Goal: Task Accomplishment & Management: Manage account settings

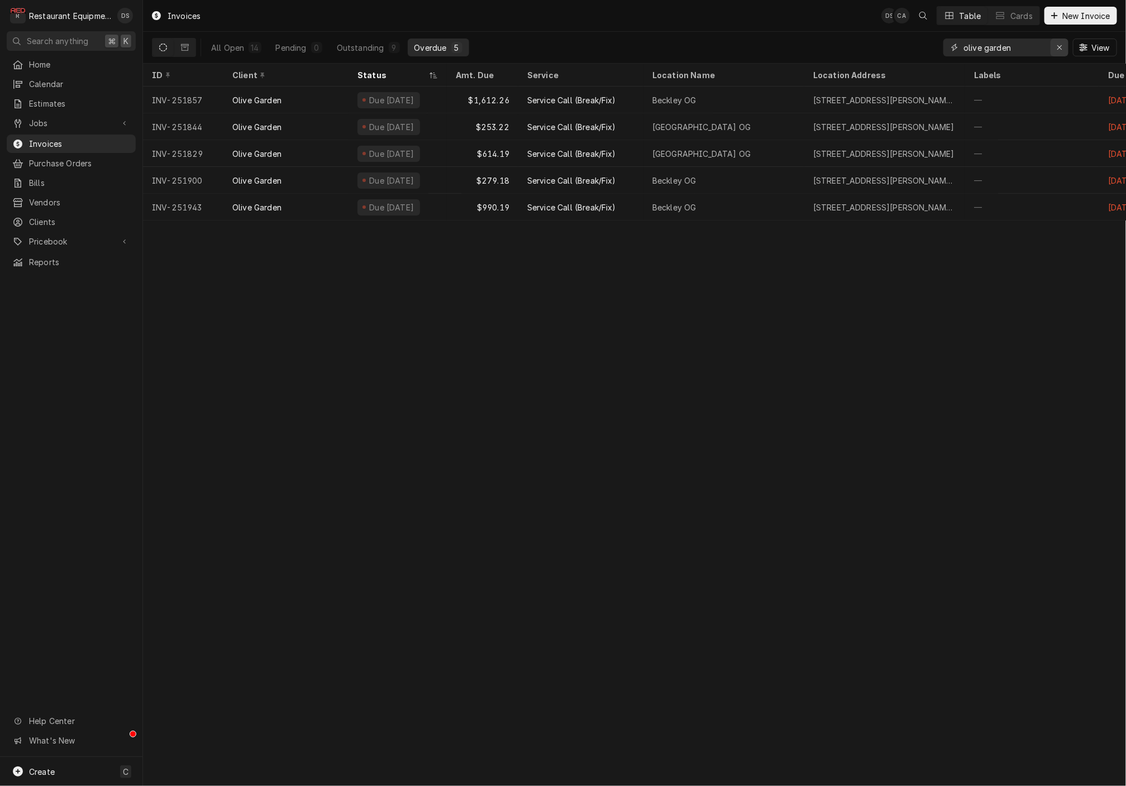
click at [1057, 44] on icon "Erase input" at bounding box center [1060, 48] width 6 height 8
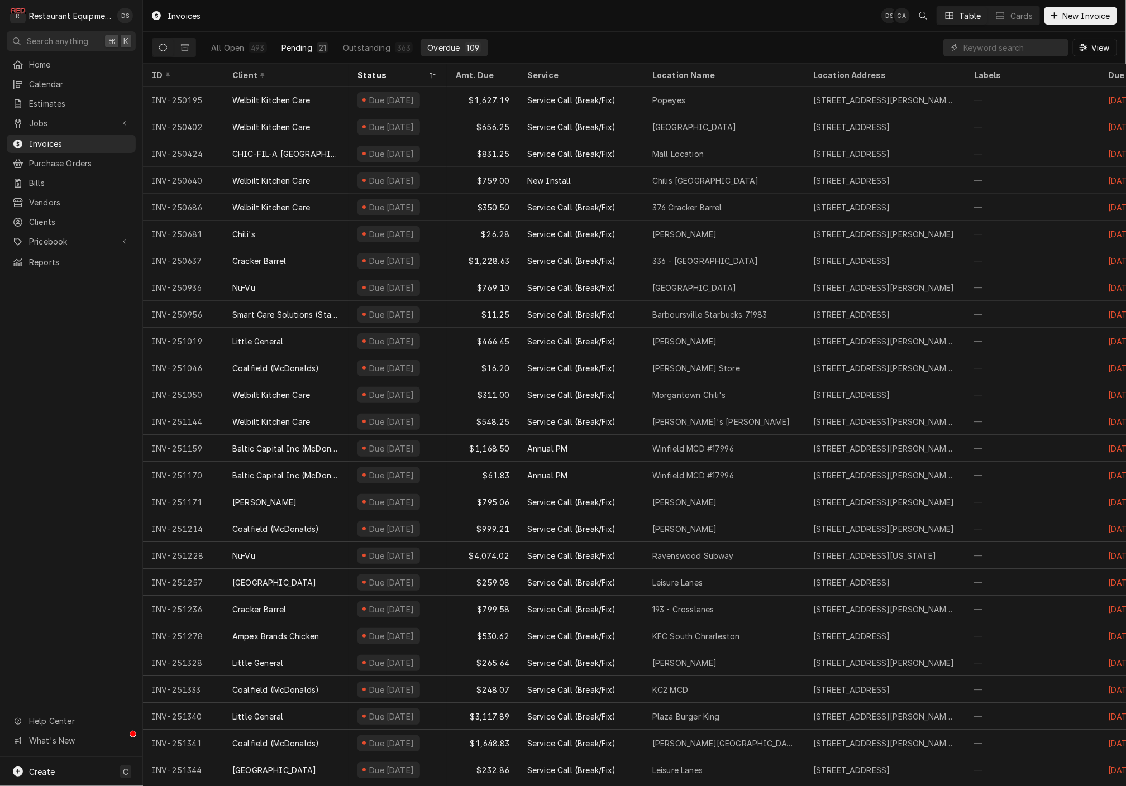
drag, startPoint x: 289, startPoint y: 56, endPoint x: 297, endPoint y: 50, distance: 10.3
click at [290, 55] on div "All Open 493 Pending 21 Outstanding 363 Overdue 109" at bounding box center [346, 47] width 284 height 31
click at [297, 50] on div "Pending" at bounding box center [296, 48] width 31 height 12
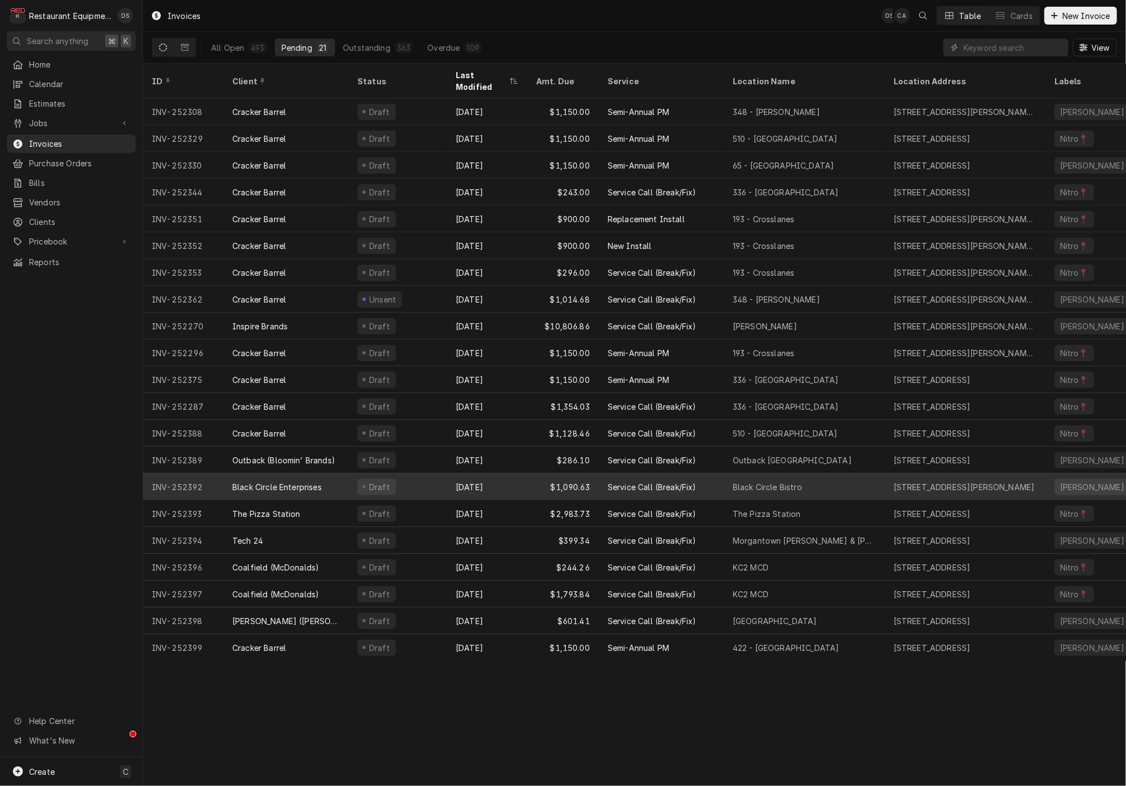
click at [521, 474] on div "Aug 12" at bounding box center [487, 487] width 80 height 27
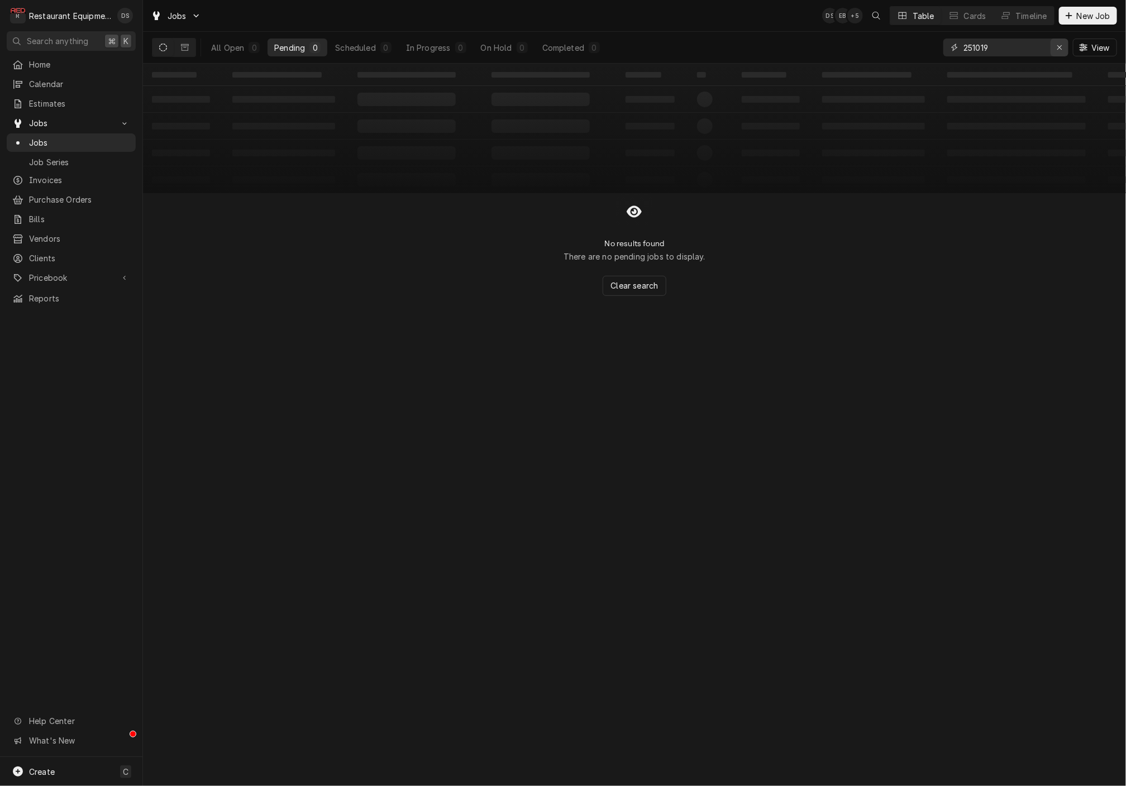
click at [1063, 46] on div "Erase input" at bounding box center [1059, 47] width 11 height 11
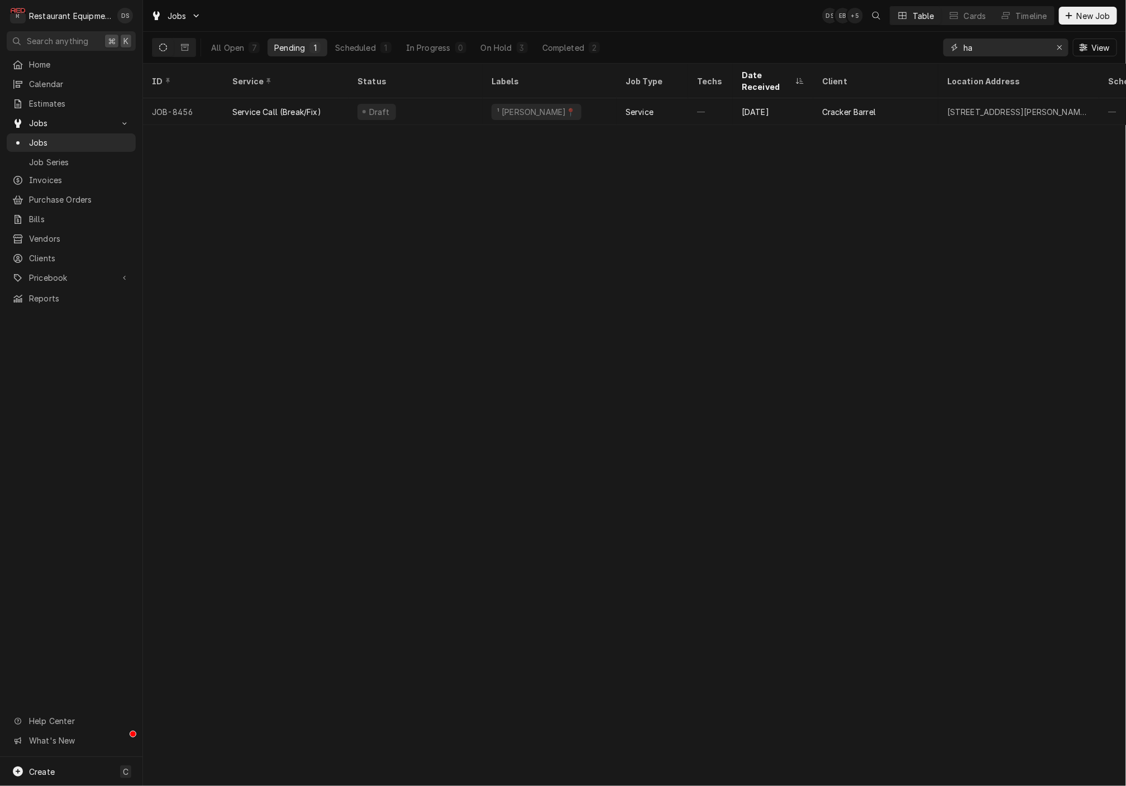
type input "h"
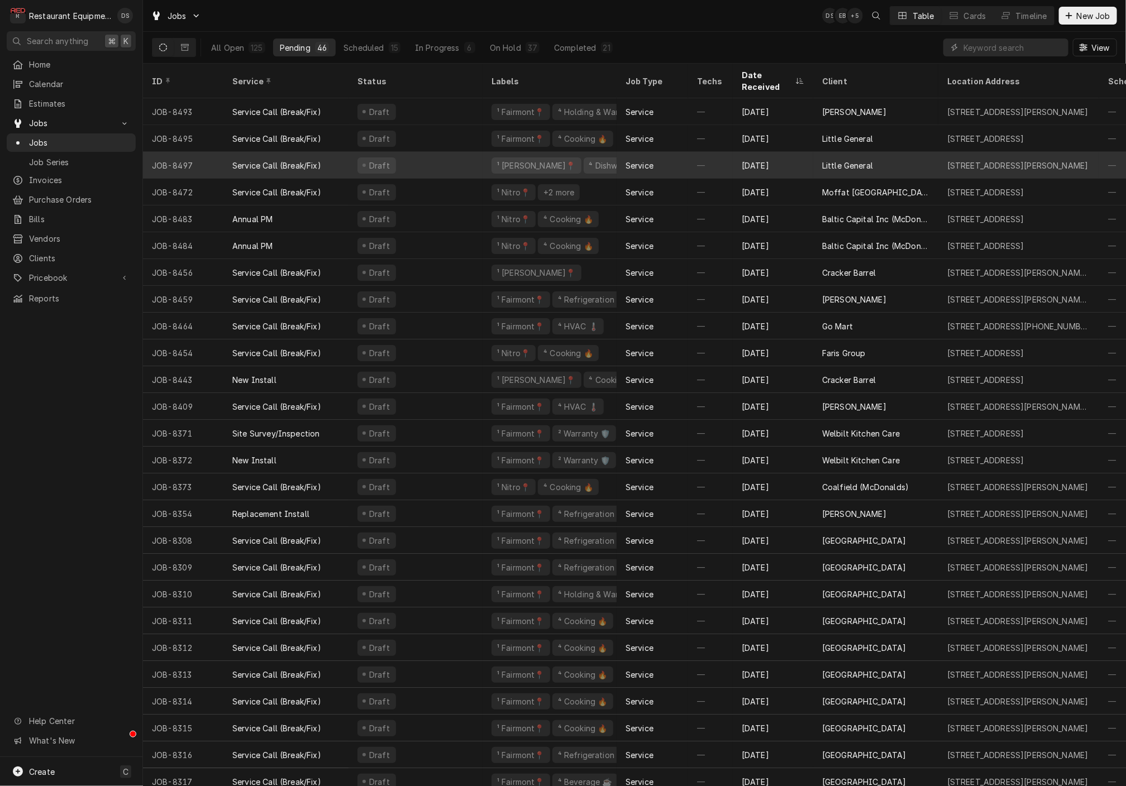
click at [761, 152] on div "[DATE]" at bounding box center [773, 165] width 80 height 27
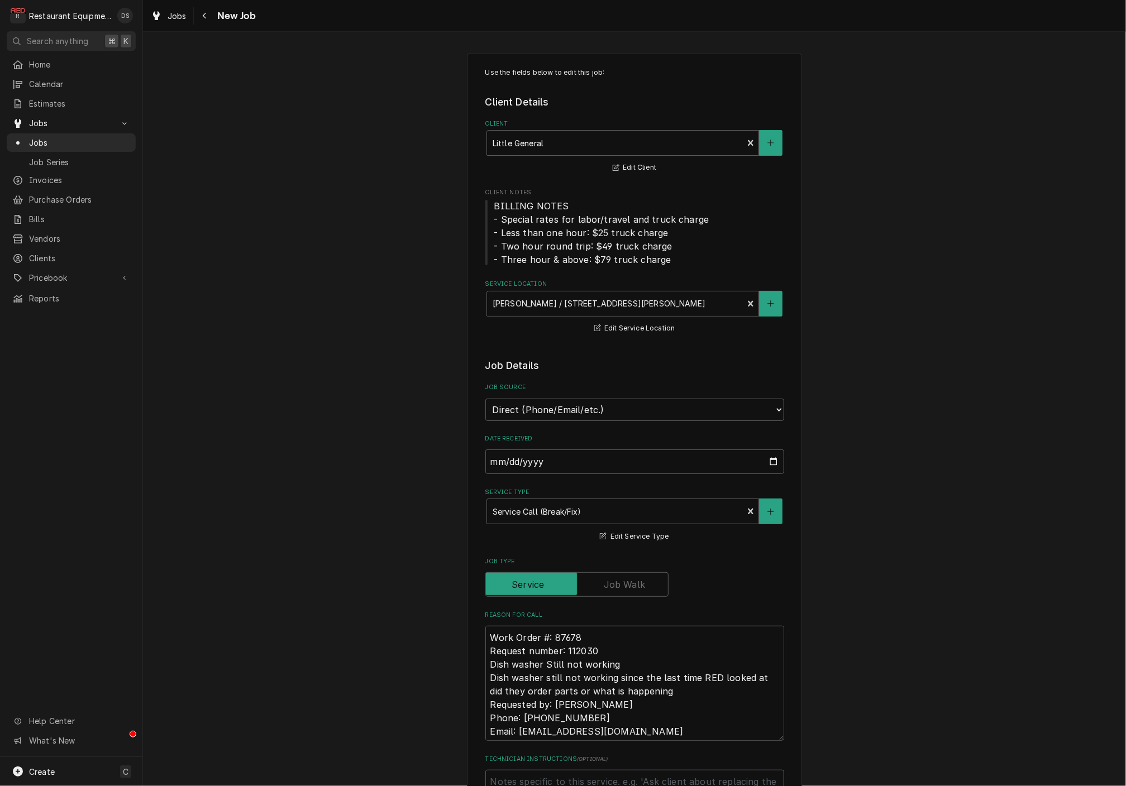
type textarea "x"
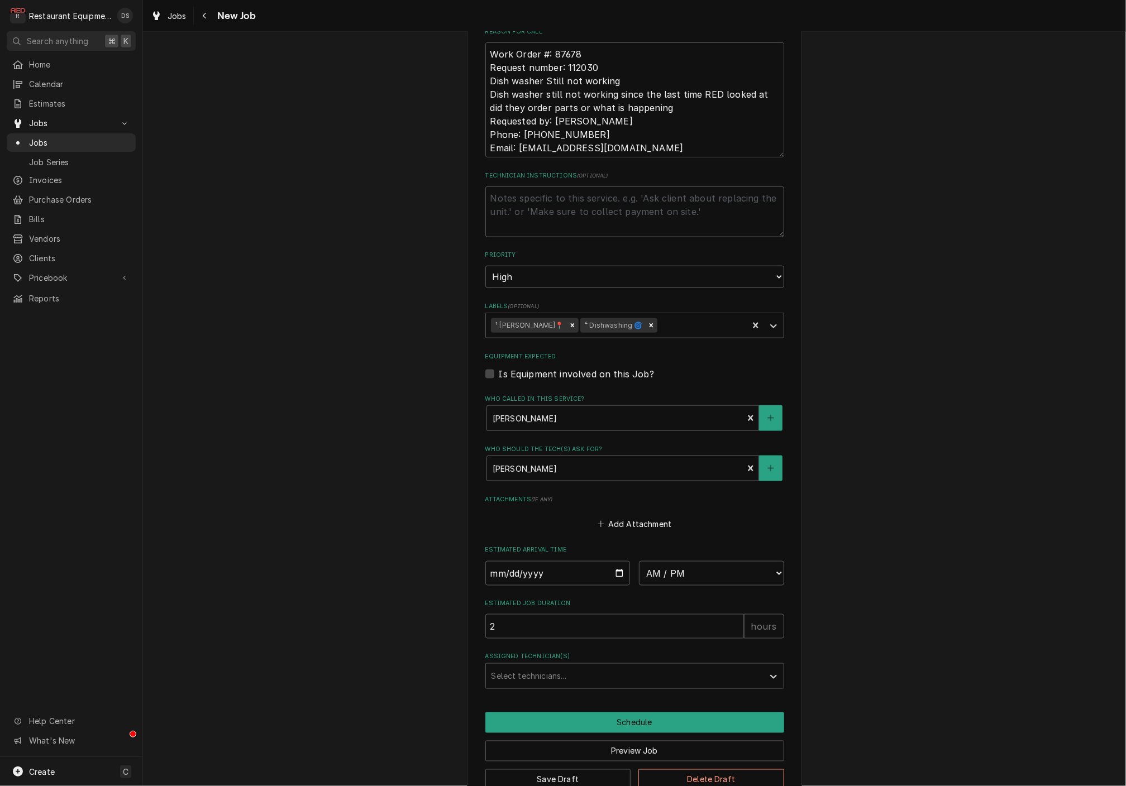
scroll to position [583, 0]
click at [550, 562] on input "Date" at bounding box center [557, 574] width 145 height 25
type input "2025-08-12"
type textarea "x"
click at [684, 546] on div "Estimated Arrival Time 2025-08-12 AM / PM 6:00 AM 6:15 AM 6:30 AM 6:45 AM 7:00 …" at bounding box center [634, 566] width 299 height 40
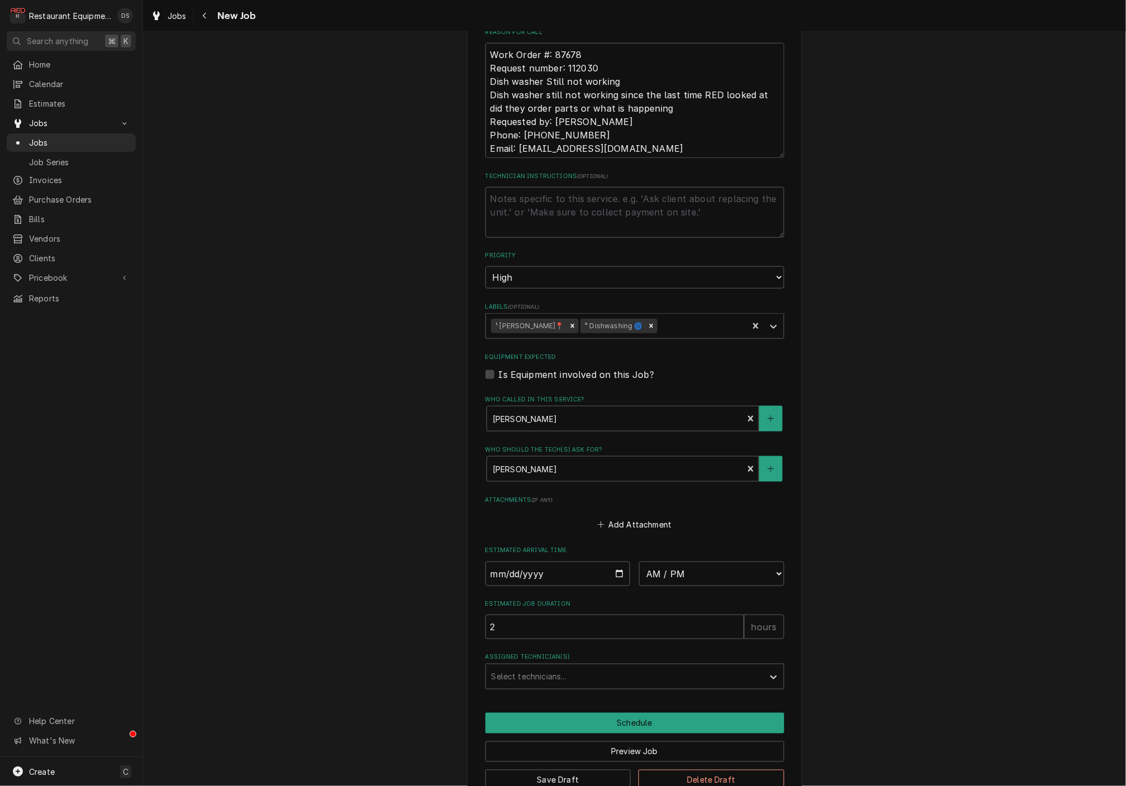
click at [683, 546] on div "Estimated Arrival Time 2025-08-12 AM / PM 6:00 AM 6:15 AM 6:30 AM 6:45 AM 7:00 …" at bounding box center [634, 566] width 299 height 40
select select "13:45:00"
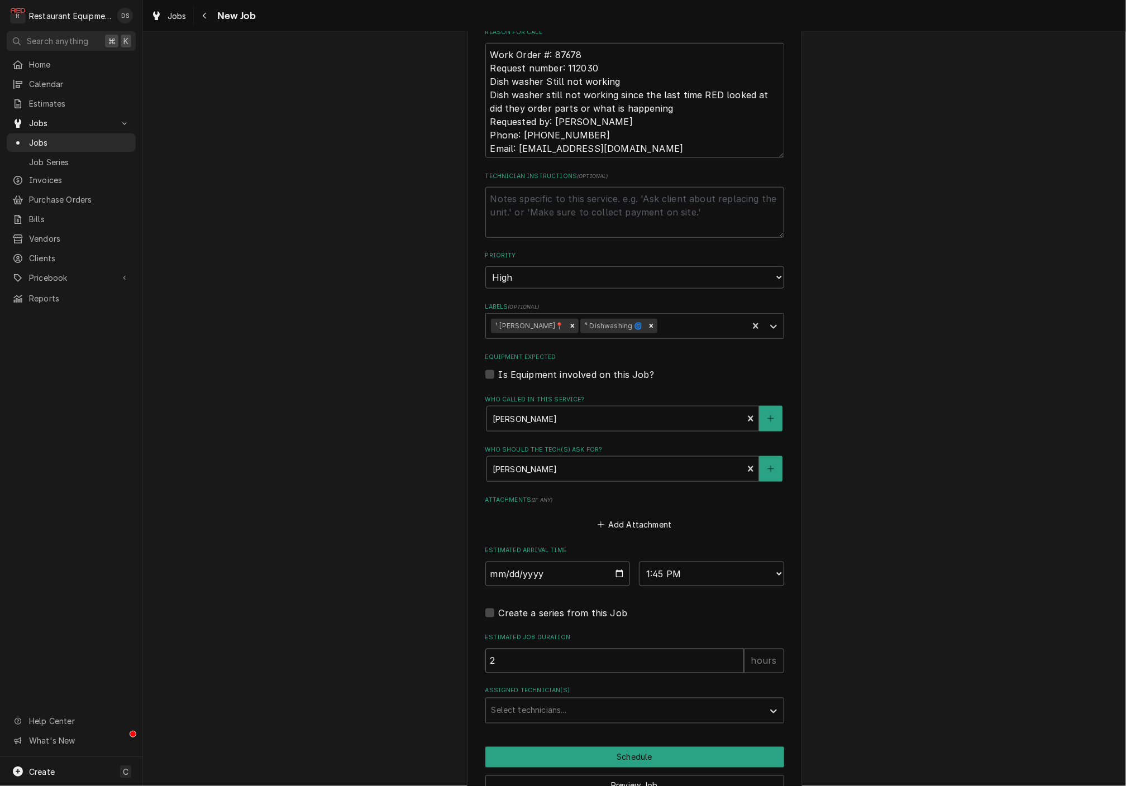
click at [615, 649] on input "2" at bounding box center [614, 661] width 259 height 25
type textarea "x"
click at [605, 701] on div "Assigned Technician(s)" at bounding box center [625, 711] width 266 height 20
type input "gar"
click at [575, 726] on div "Gary Beaver" at bounding box center [635, 734] width 298 height 17
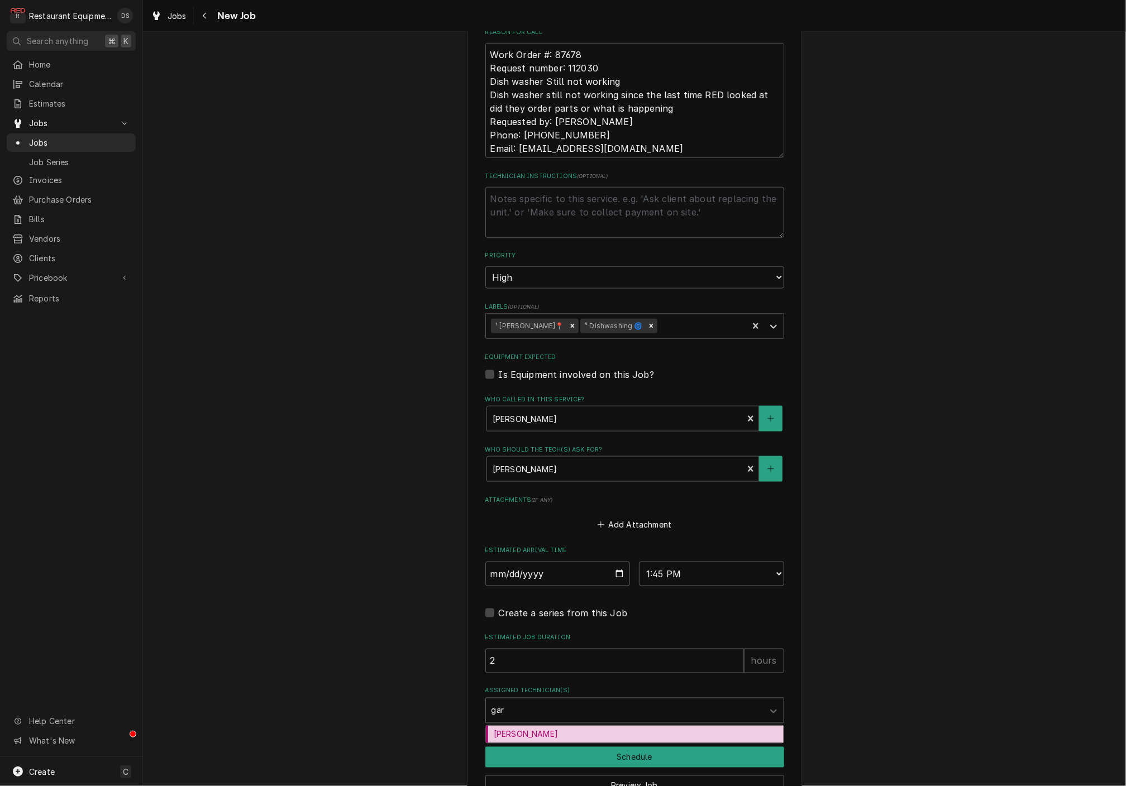
type textarea "x"
click at [621, 747] on button "Schedule" at bounding box center [634, 757] width 299 height 21
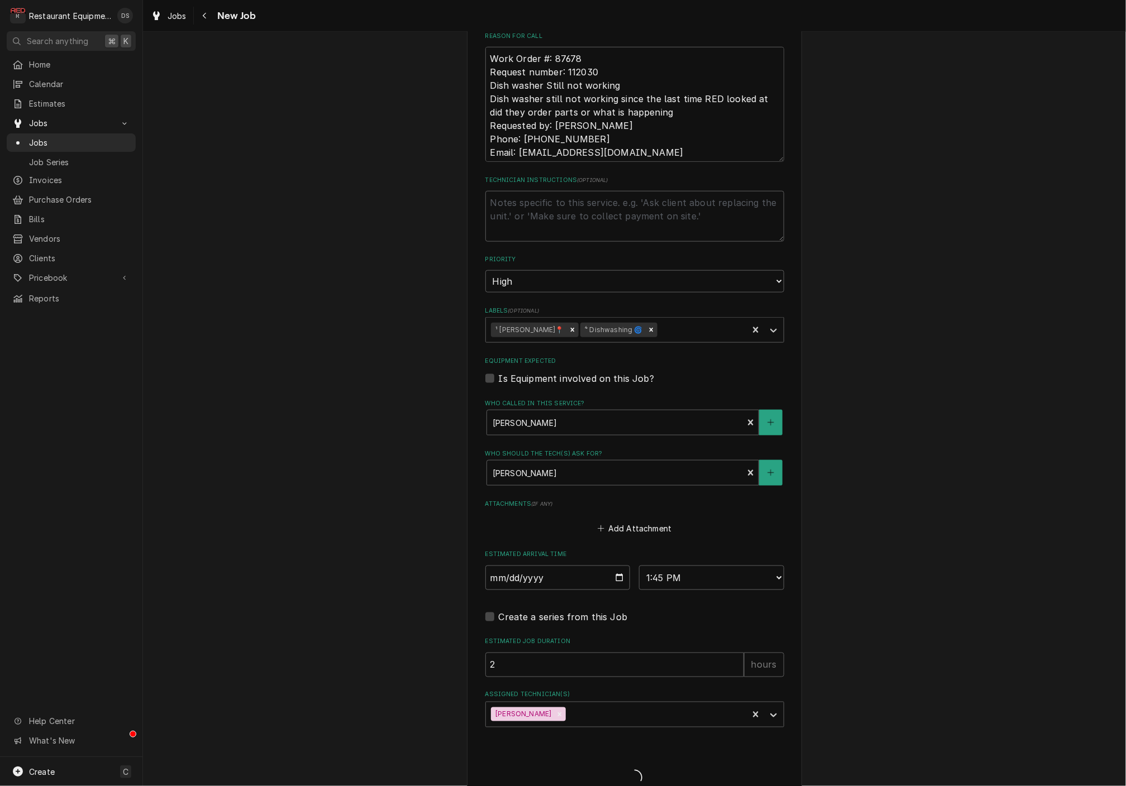
type textarea "x"
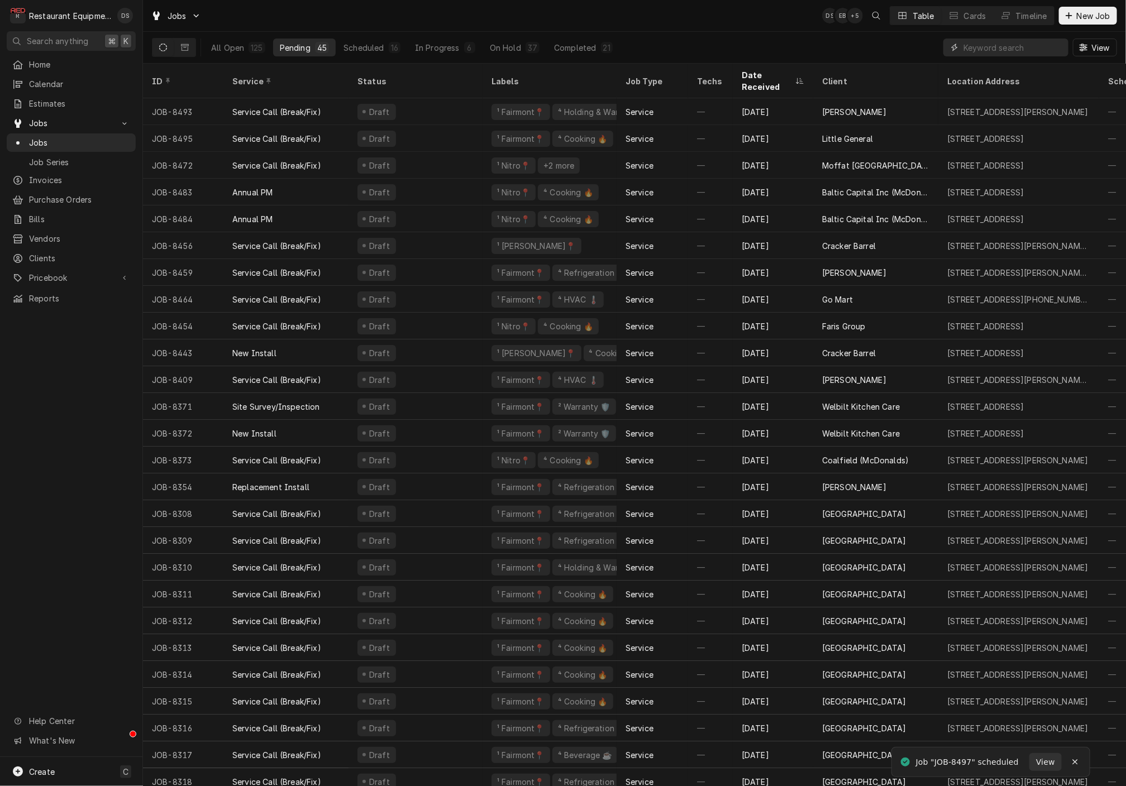
click at [1014, 53] on input "Dynamic Content Wrapper" at bounding box center [1012, 48] width 99 height 18
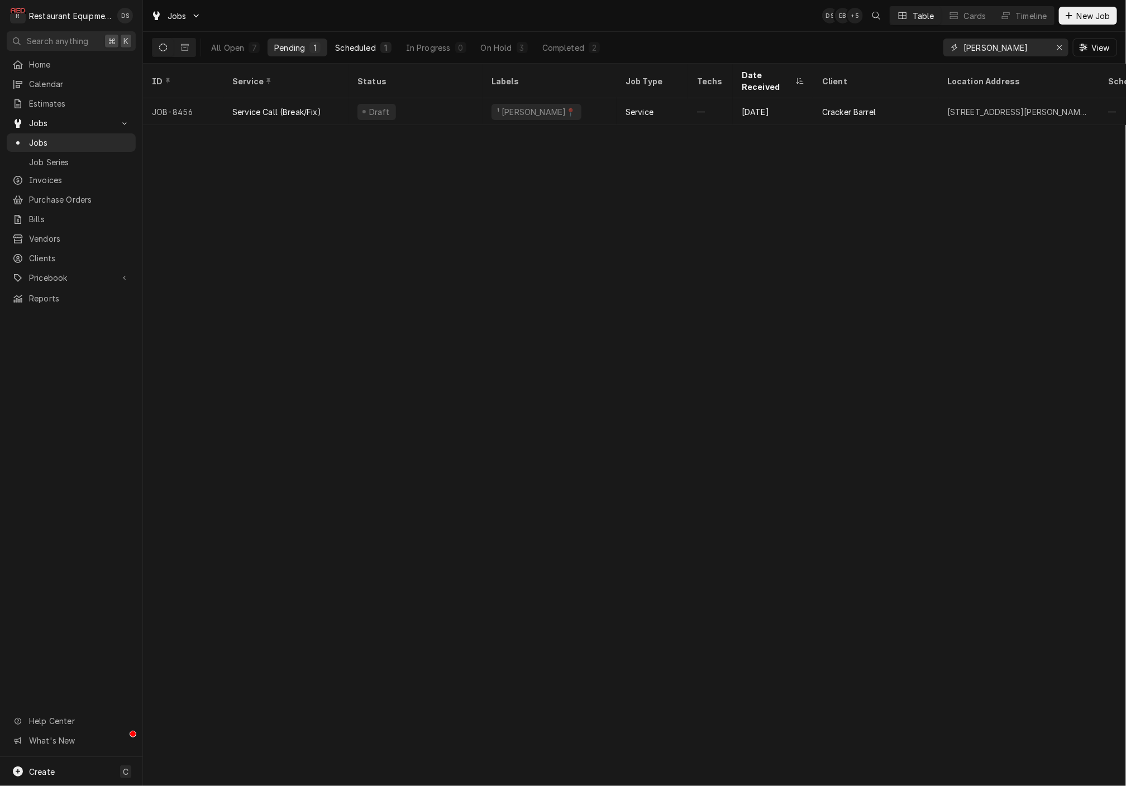
type input "harper rd"
click at [366, 46] on div "Scheduled" at bounding box center [355, 48] width 40 height 12
click at [301, 44] on div "Pending" at bounding box center [289, 48] width 31 height 12
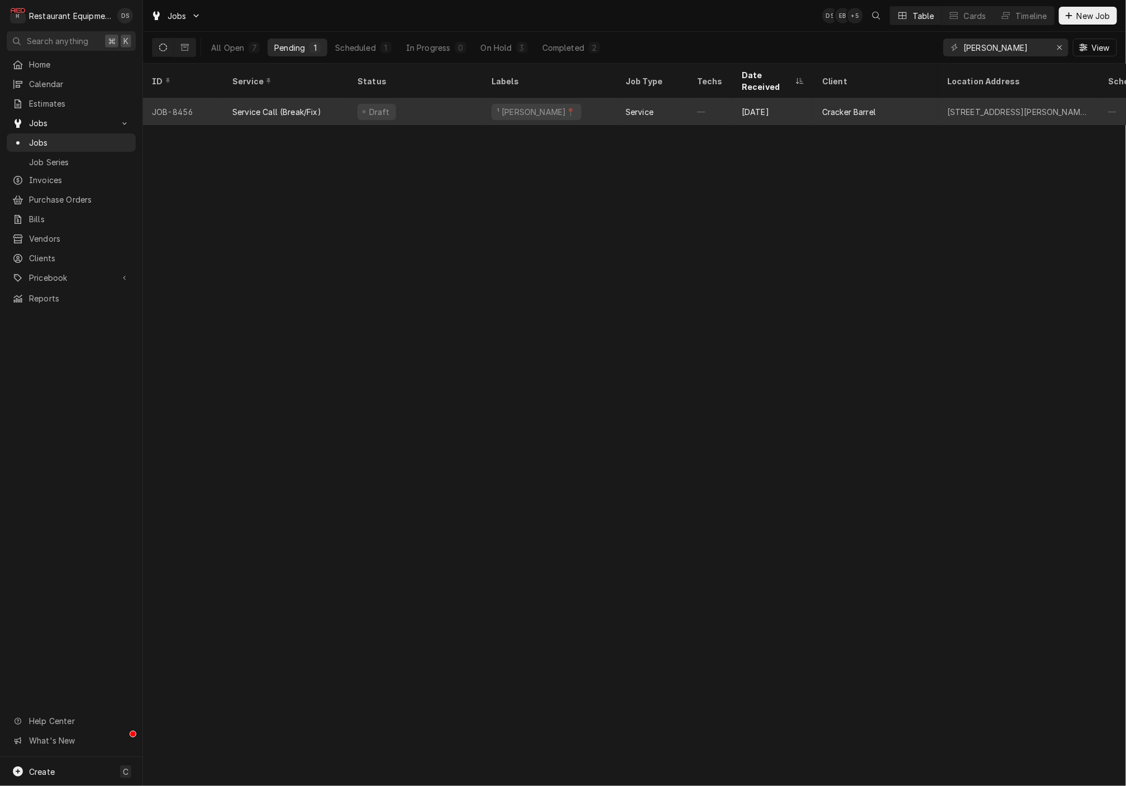
click at [561, 107] on div "¹ Beckley📍" at bounding box center [550, 111] width 134 height 27
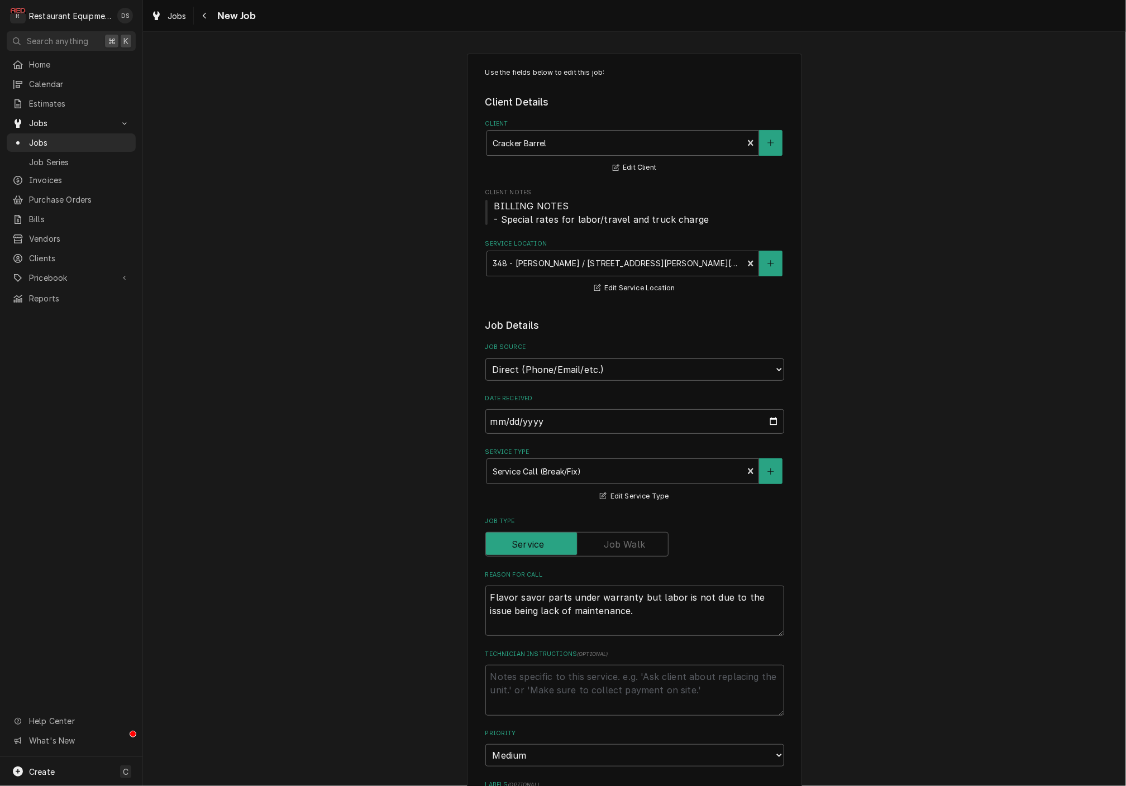
type textarea "x"
click at [207, 16] on div "Navigate back" at bounding box center [204, 15] width 11 height 11
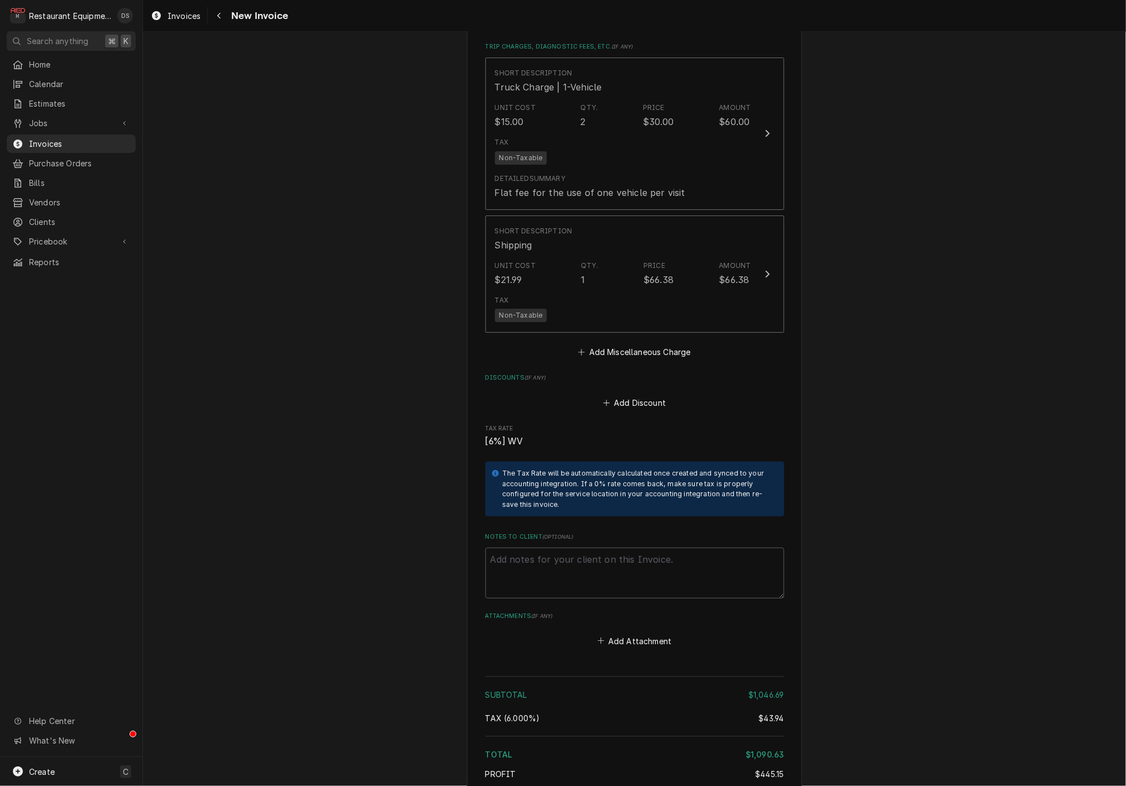
scroll to position [2366, 0]
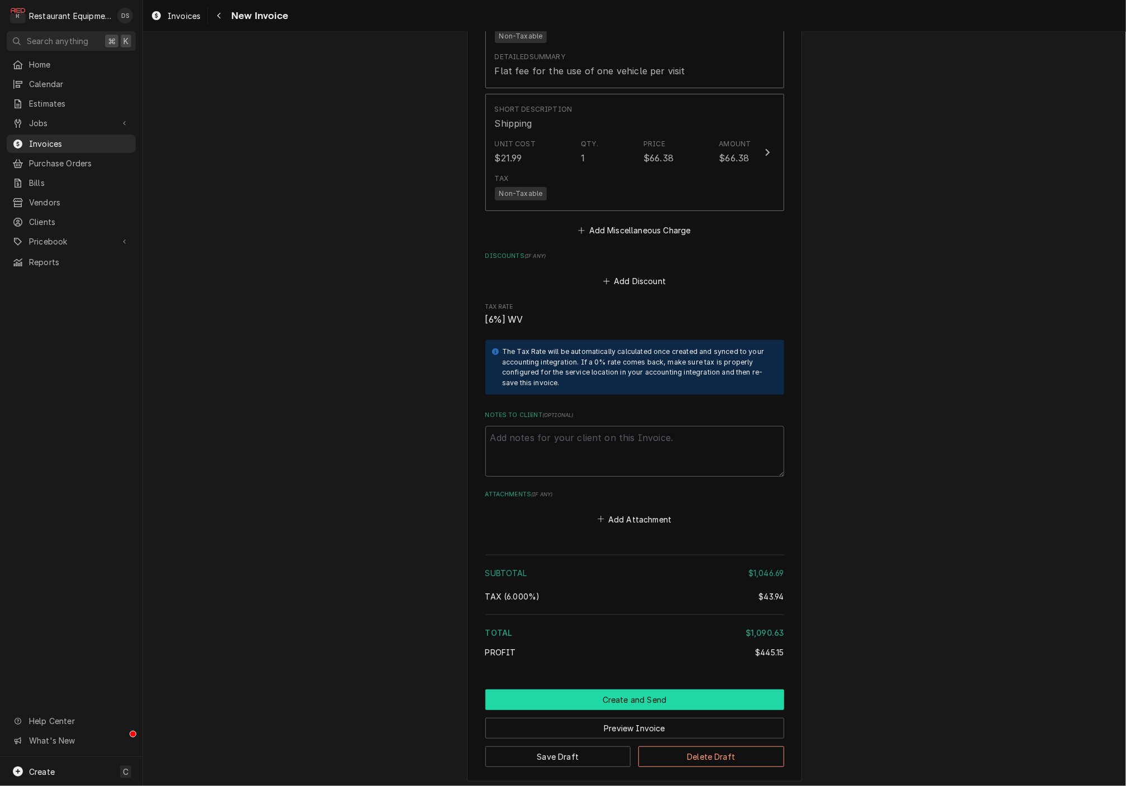
click at [638, 690] on button "Create and Send" at bounding box center [634, 700] width 299 height 21
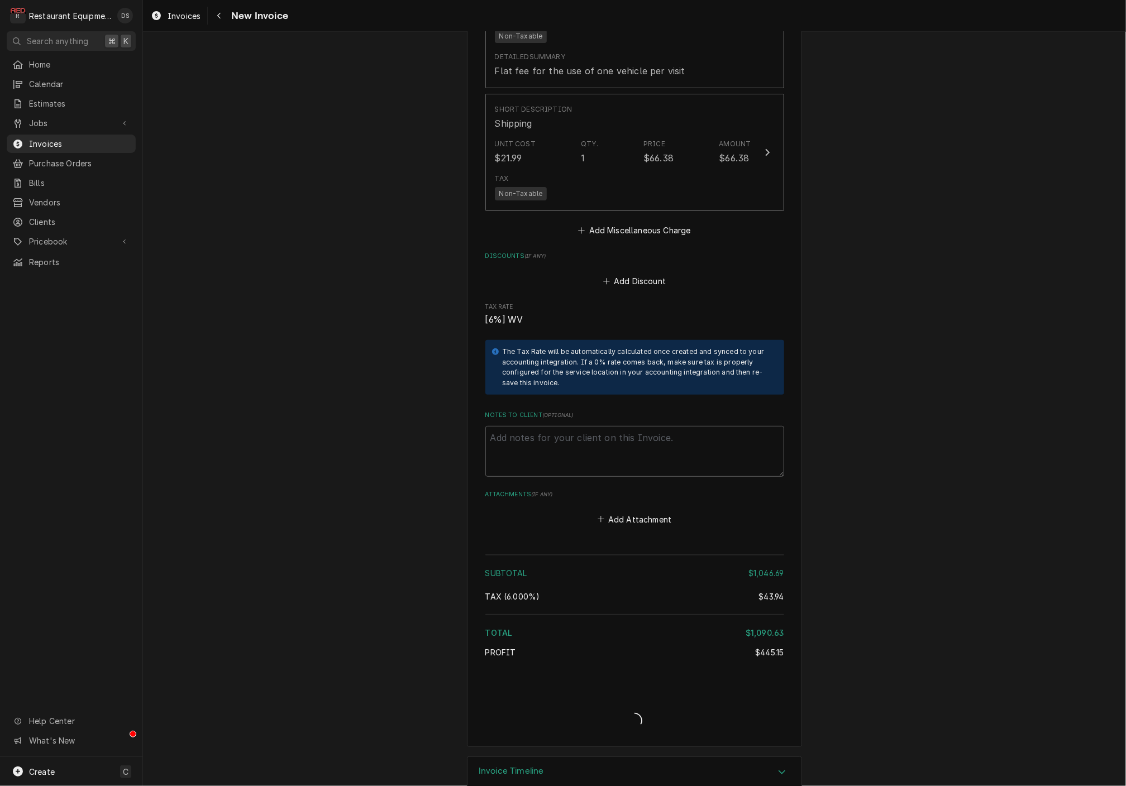
scroll to position [2388, 0]
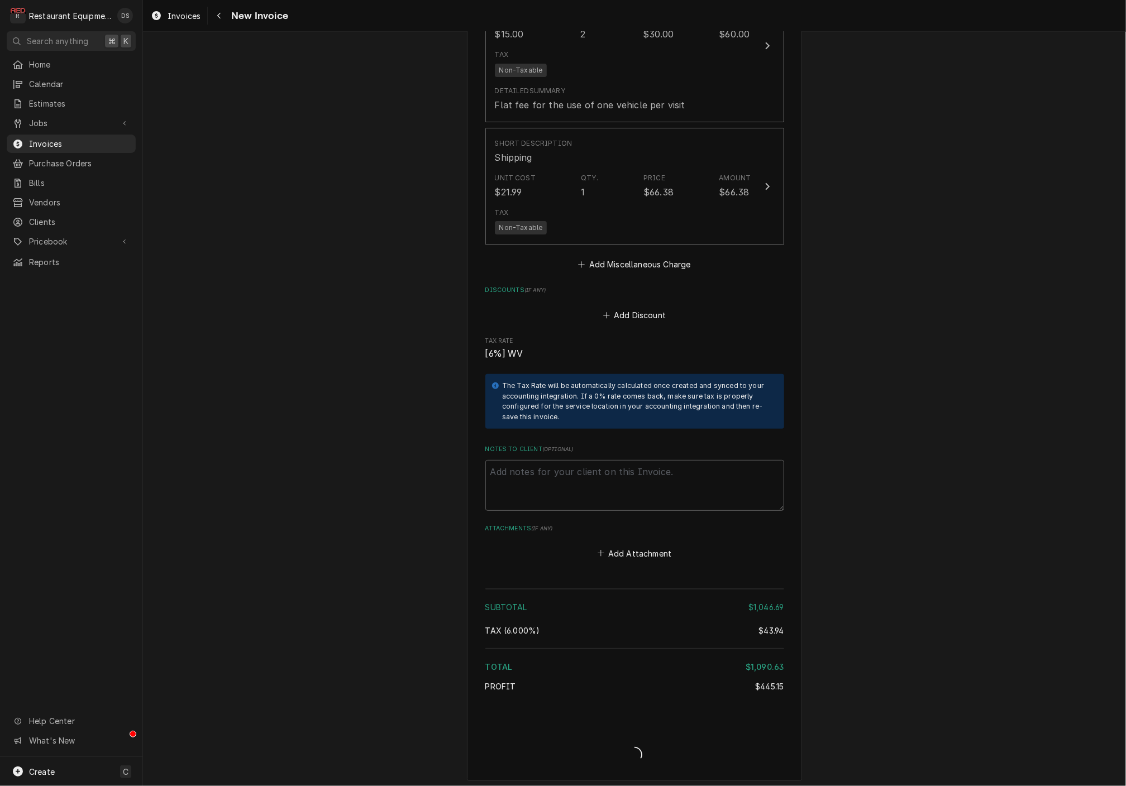
type textarea "x"
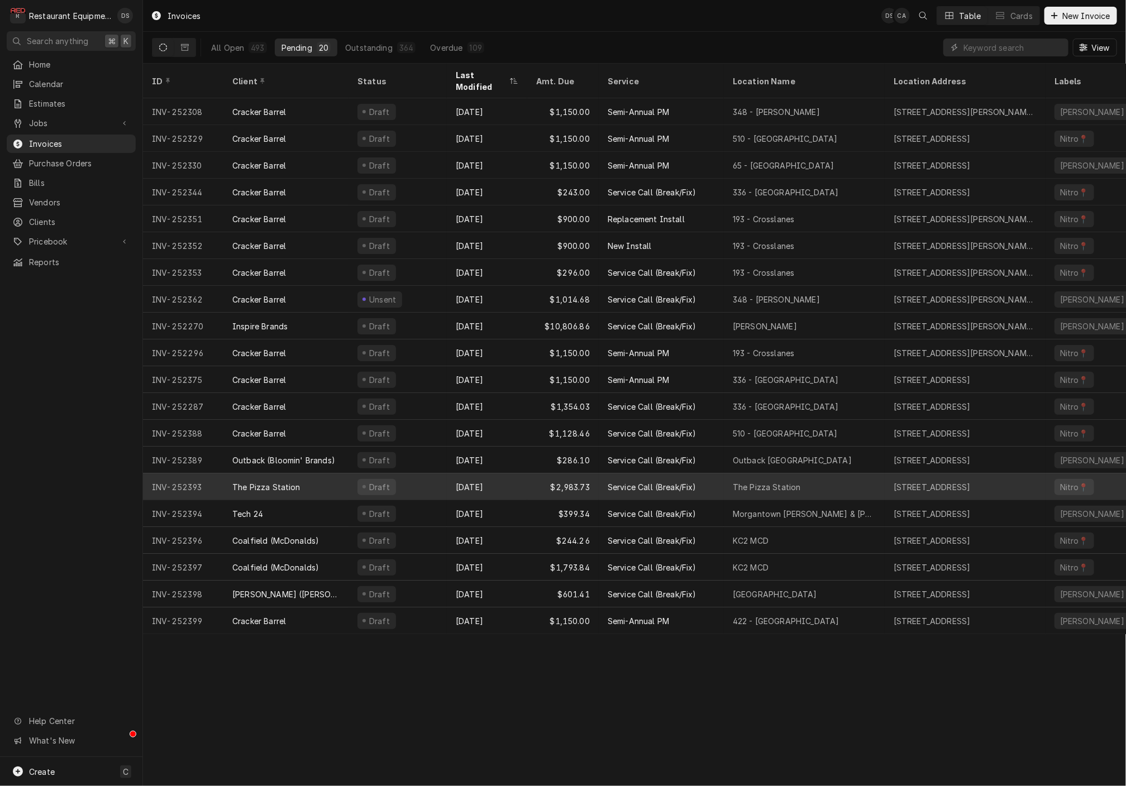
click at [513, 475] on div "Aug 12" at bounding box center [487, 487] width 80 height 27
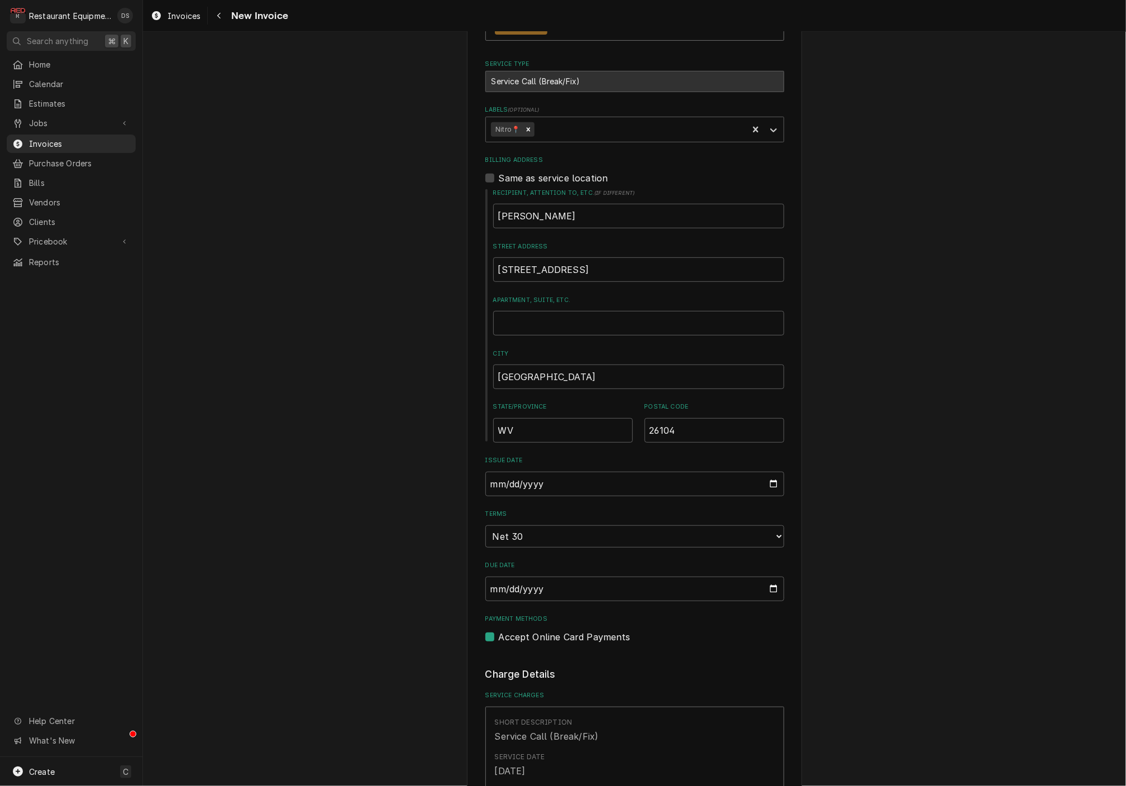
scroll to position [249, 0]
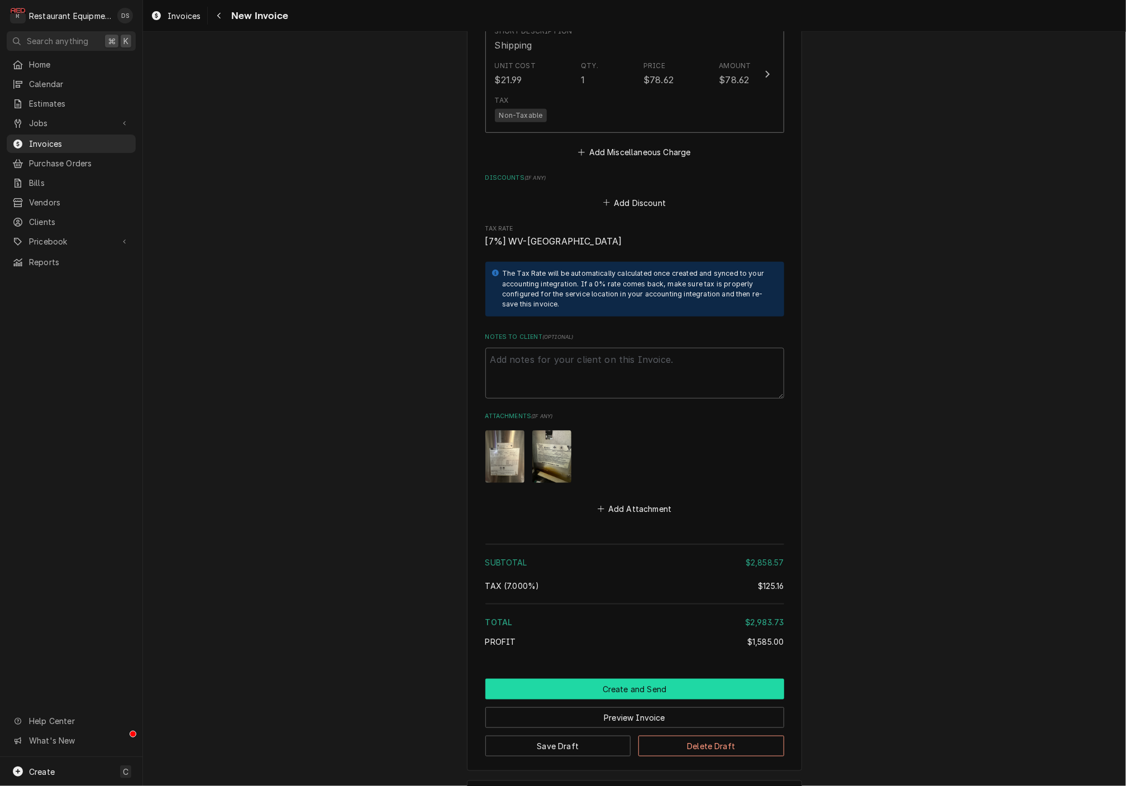
scroll to position [0, 0]
click at [657, 679] on button "Create and Send" at bounding box center [634, 689] width 299 height 21
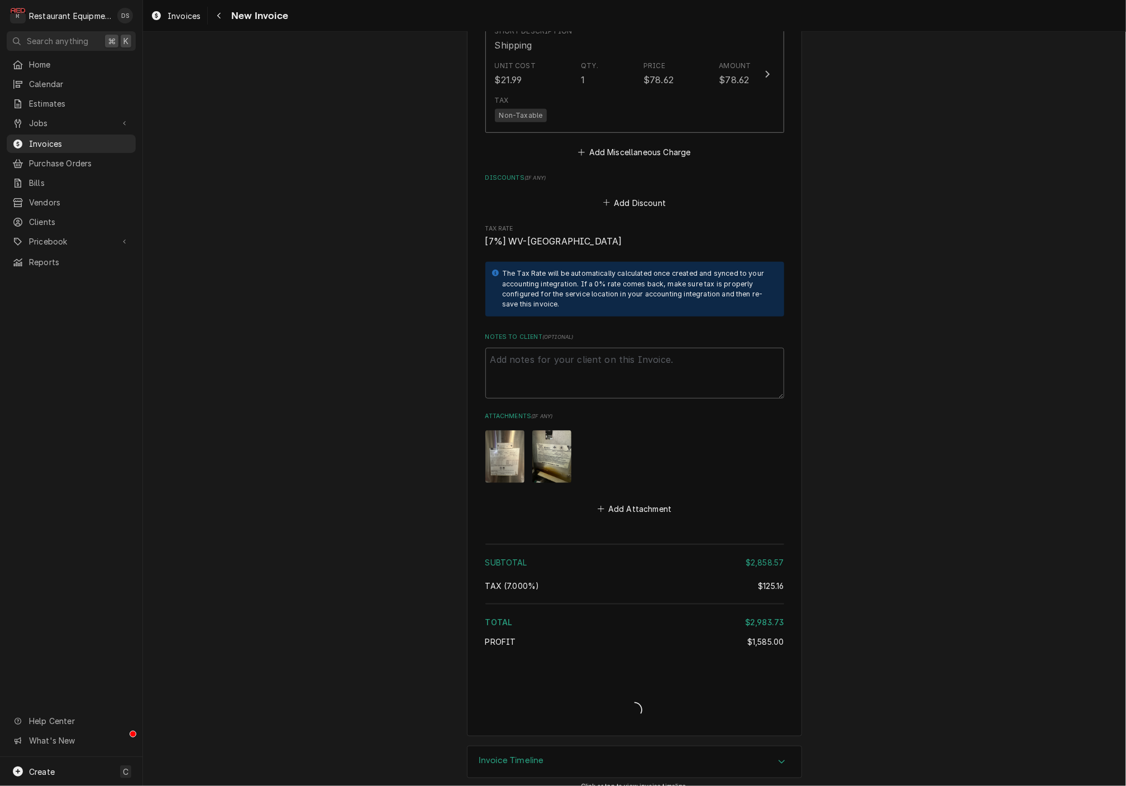
type textarea "x"
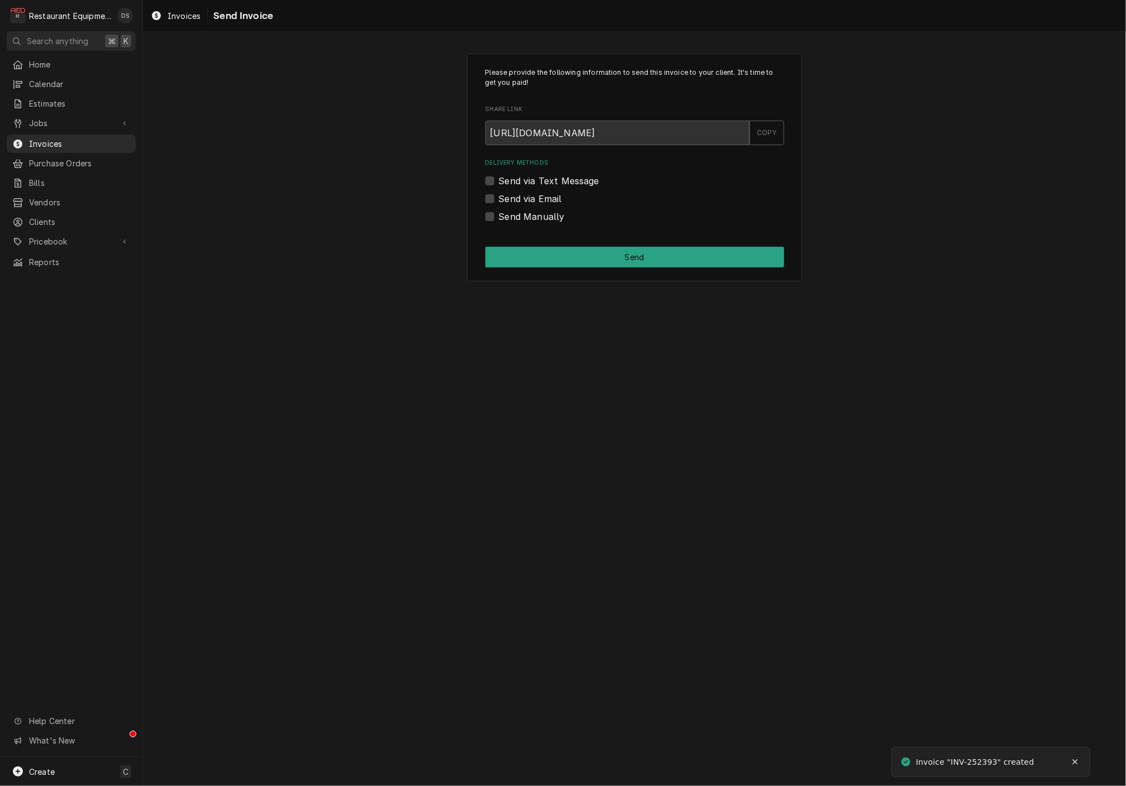
click at [499, 197] on label "Send via Email" at bounding box center [530, 198] width 63 height 13
click at [499, 197] on input "Send via Email" at bounding box center [648, 204] width 299 height 25
checkbox input "true"
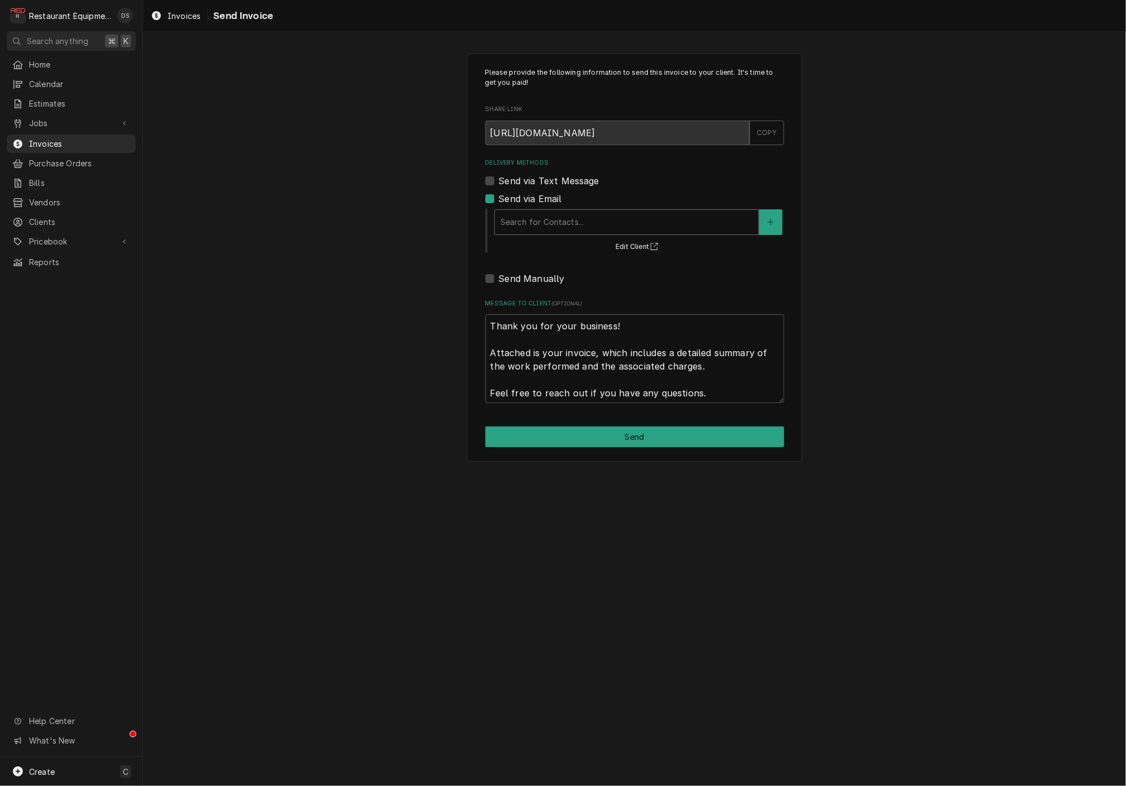
click at [574, 217] on div "Search for Contacts..." at bounding box center [626, 222] width 252 height 12
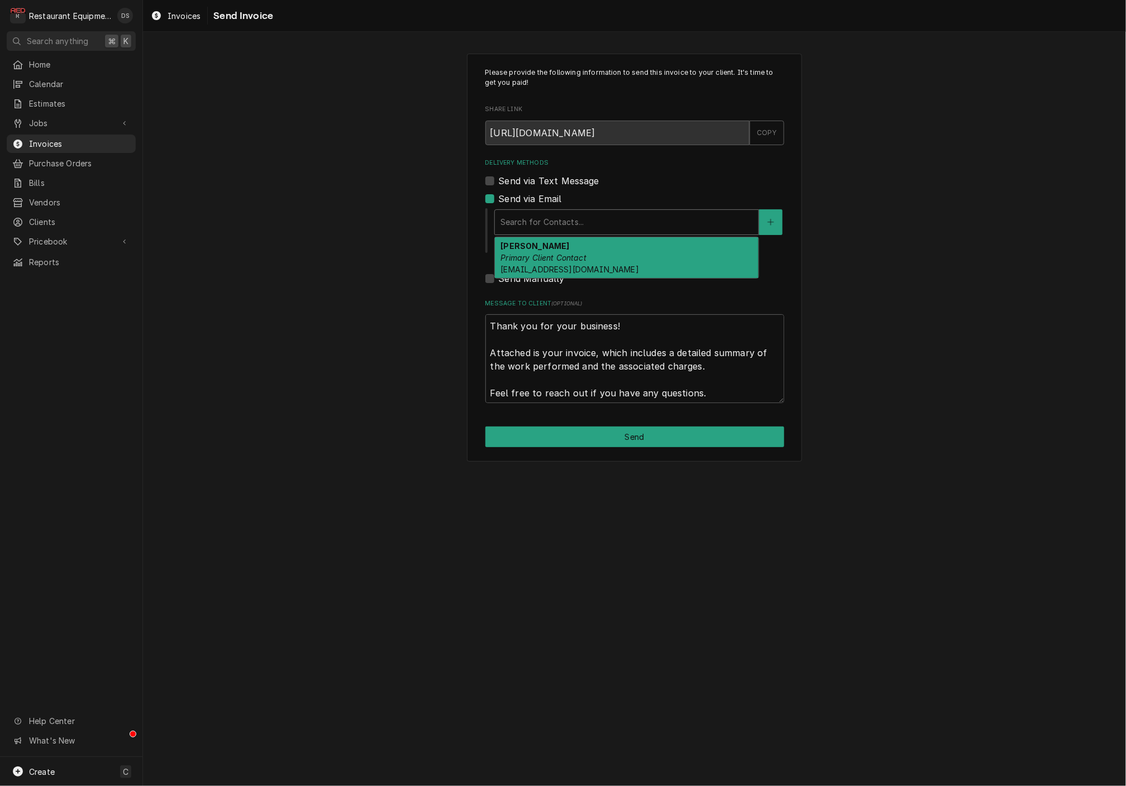
click at [587, 259] on div "Bill Sams Primary Client Contact bill@thepizzastationwv.com" at bounding box center [627, 257] width 264 height 41
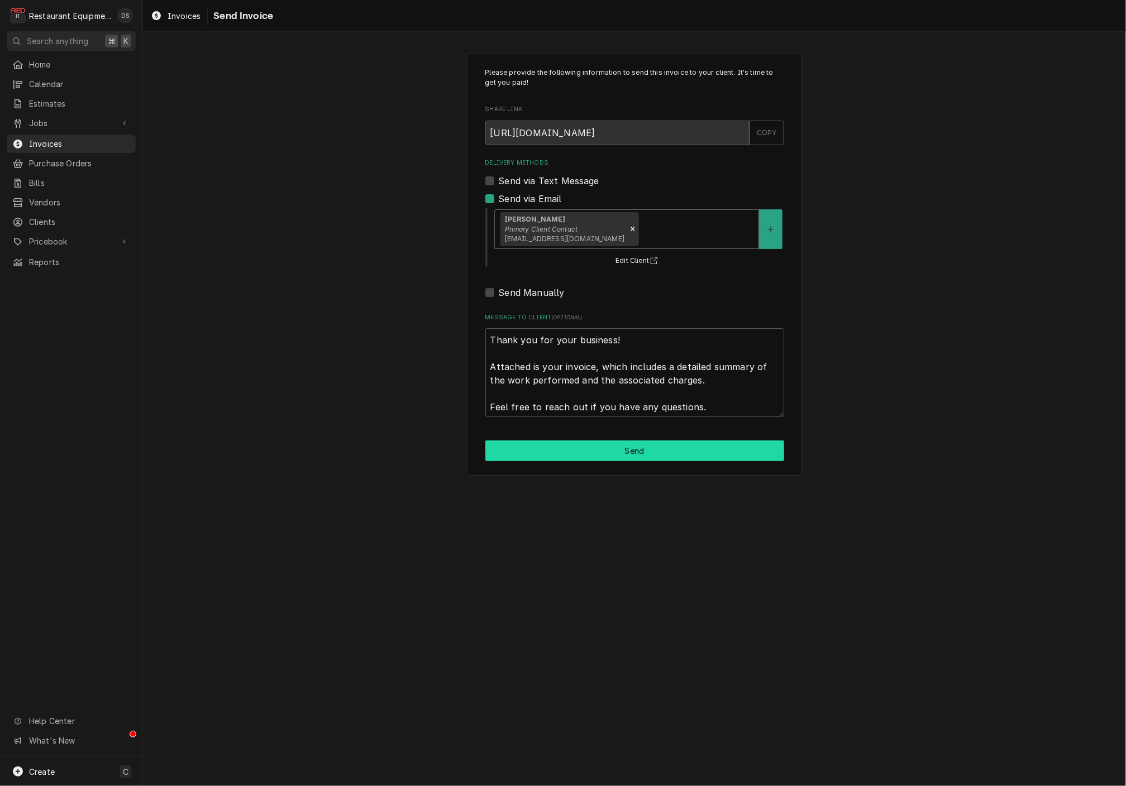
click at [634, 455] on button "Send" at bounding box center [634, 451] width 299 height 21
type textarea "x"
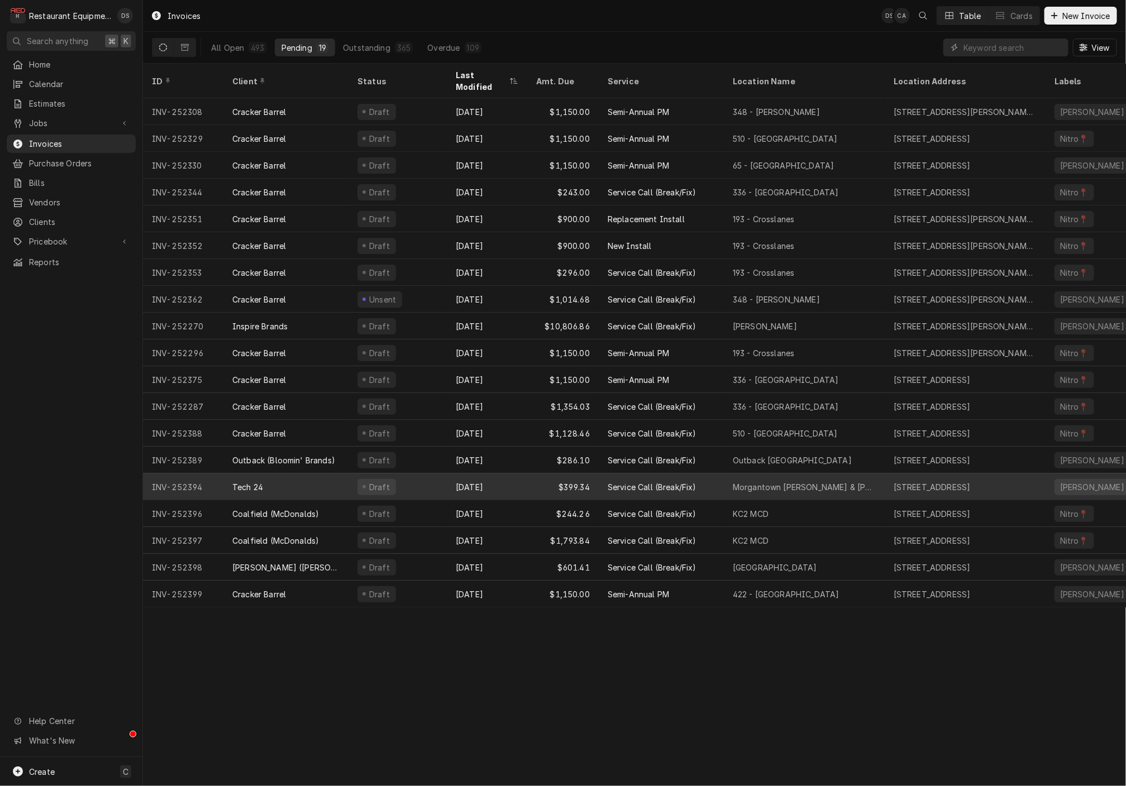
click at [527, 475] on div "$399.34" at bounding box center [562, 487] width 71 height 27
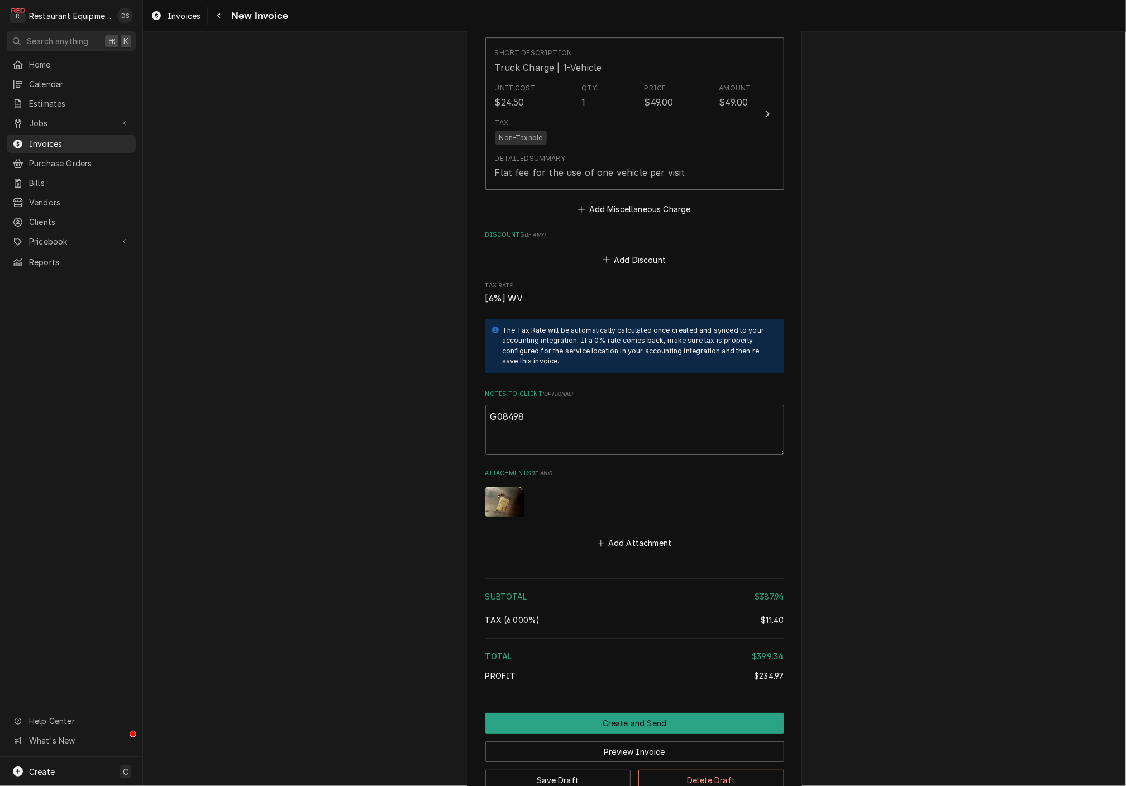
scroll to position [2044, 0]
click at [620, 712] on button "Create and Send" at bounding box center [634, 722] width 299 height 21
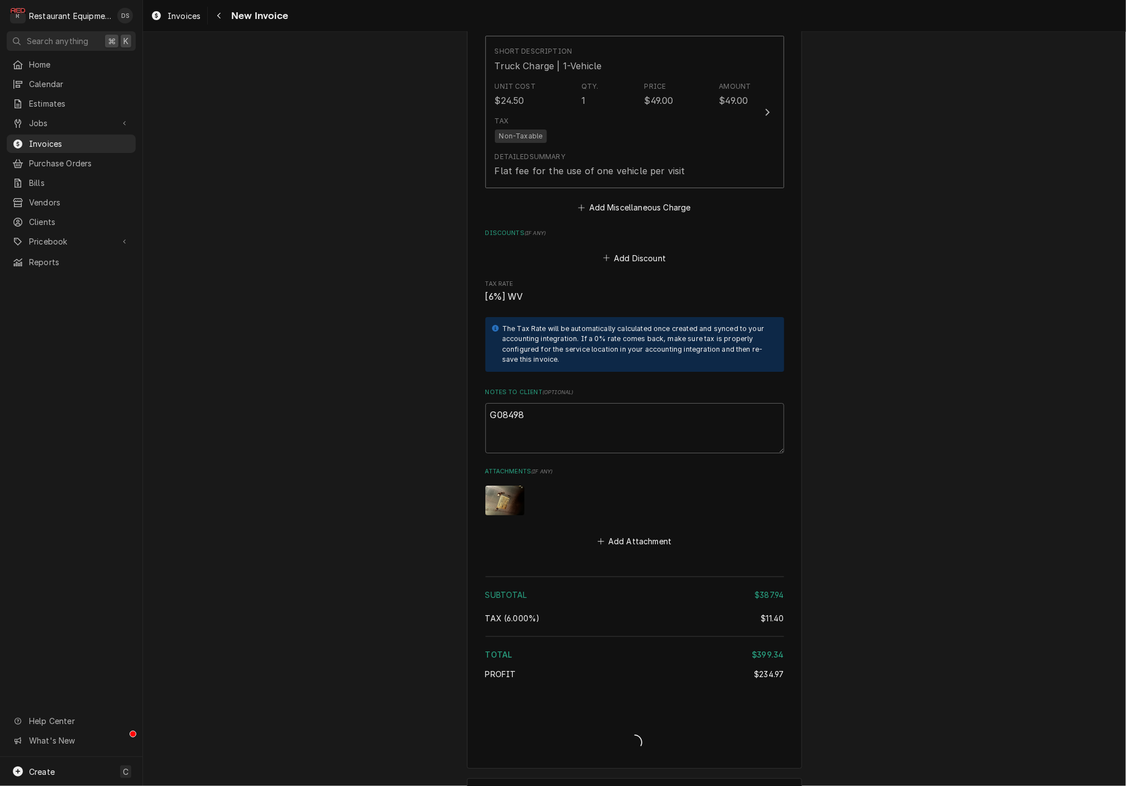
type textarea "x"
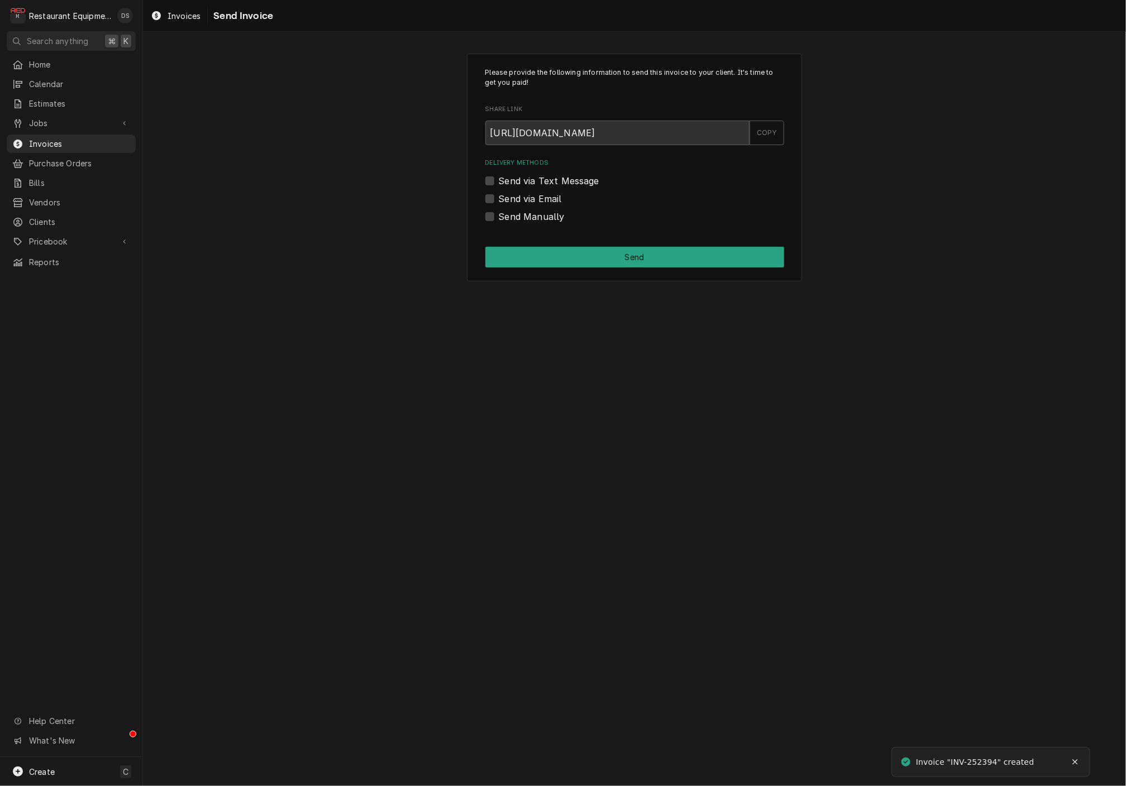
click at [499, 195] on label "Send via Email" at bounding box center [530, 198] width 63 height 13
click at [499, 195] on input "Send via Email" at bounding box center [648, 204] width 299 height 25
checkbox input "true"
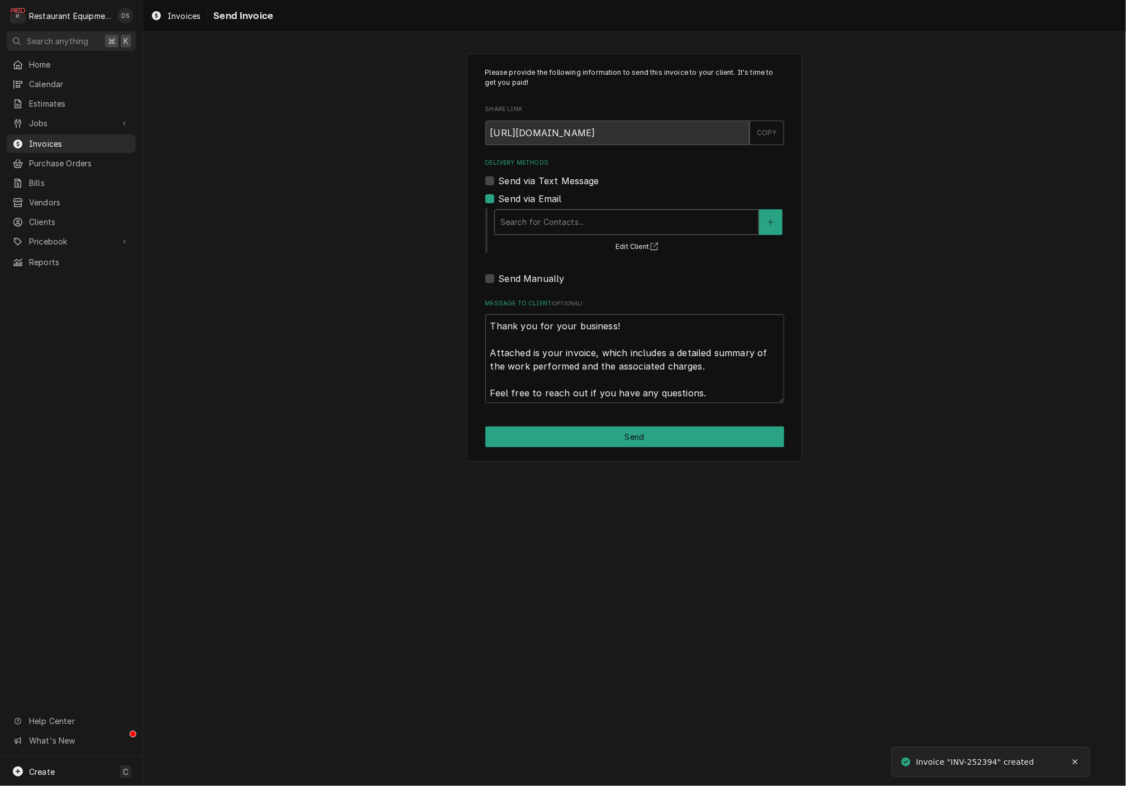
click at [587, 222] on div "Delivery Methods" at bounding box center [626, 222] width 252 height 20
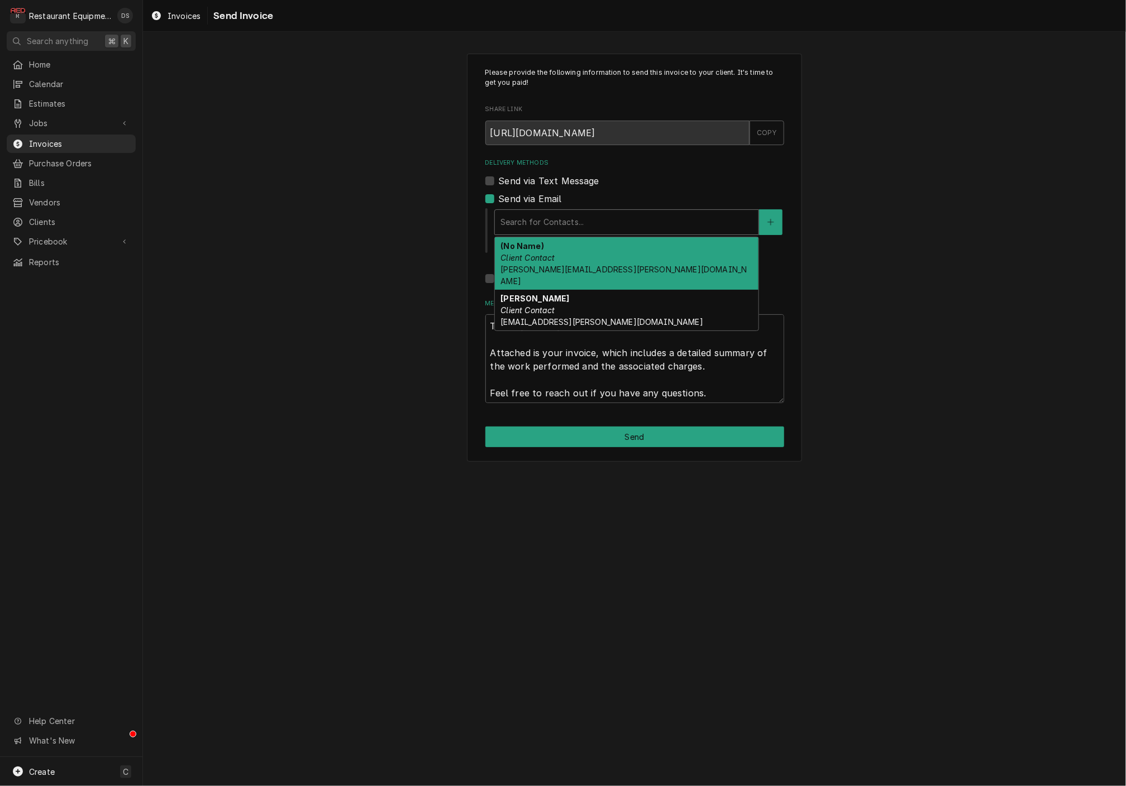
click at [590, 256] on div "(No Name) Client Contact debbie.timko@mytech24.com" at bounding box center [627, 263] width 264 height 53
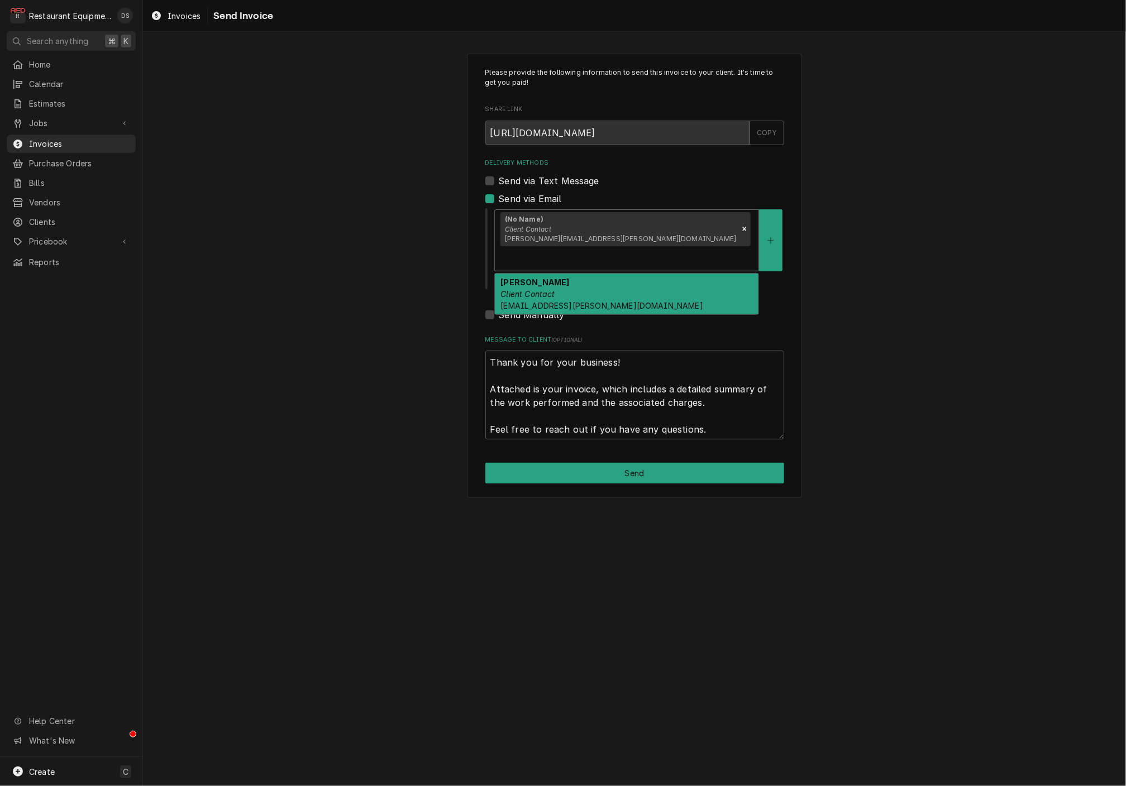
drag, startPoint x: 661, startPoint y: 228, endPoint x: 657, endPoint y: 235, distance: 8.0
click at [661, 249] on div "Delivery Methods" at bounding box center [626, 259] width 252 height 20
click at [646, 274] on div "Nikki Williams Client Contact nikki.williams@mytech24.com" at bounding box center [627, 294] width 264 height 41
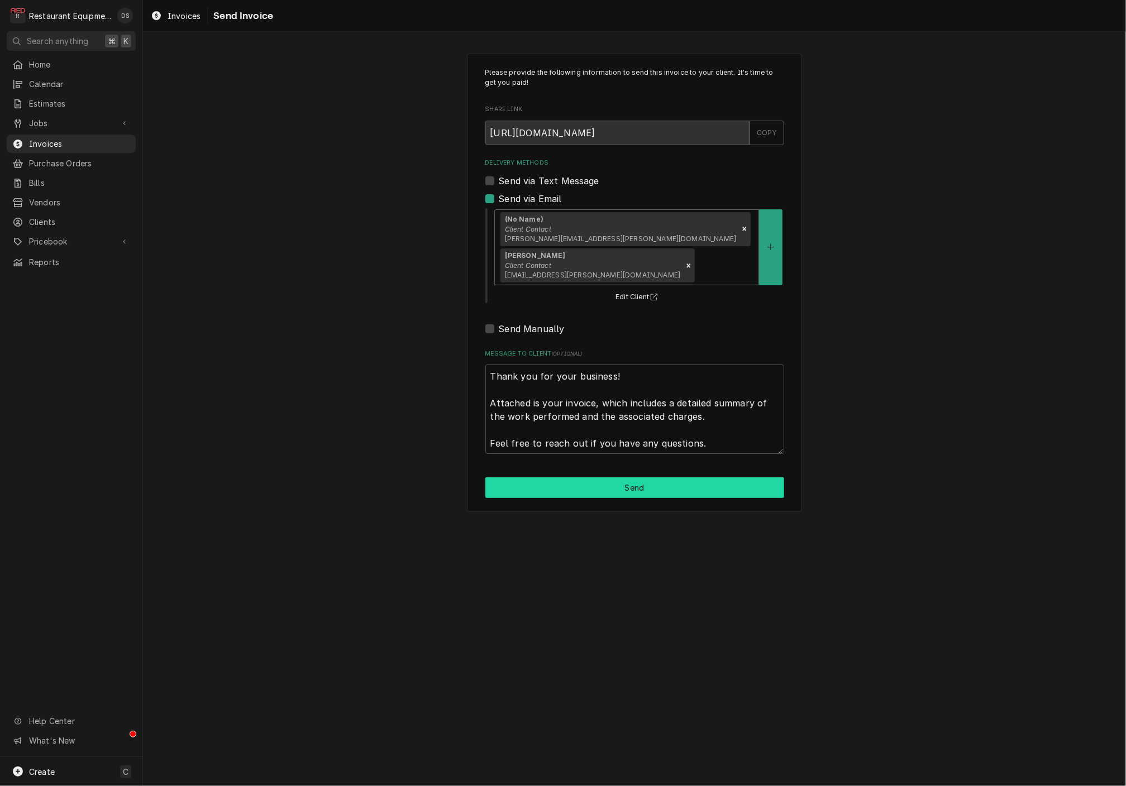
click at [653, 478] on button "Send" at bounding box center [634, 488] width 299 height 21
type textarea "x"
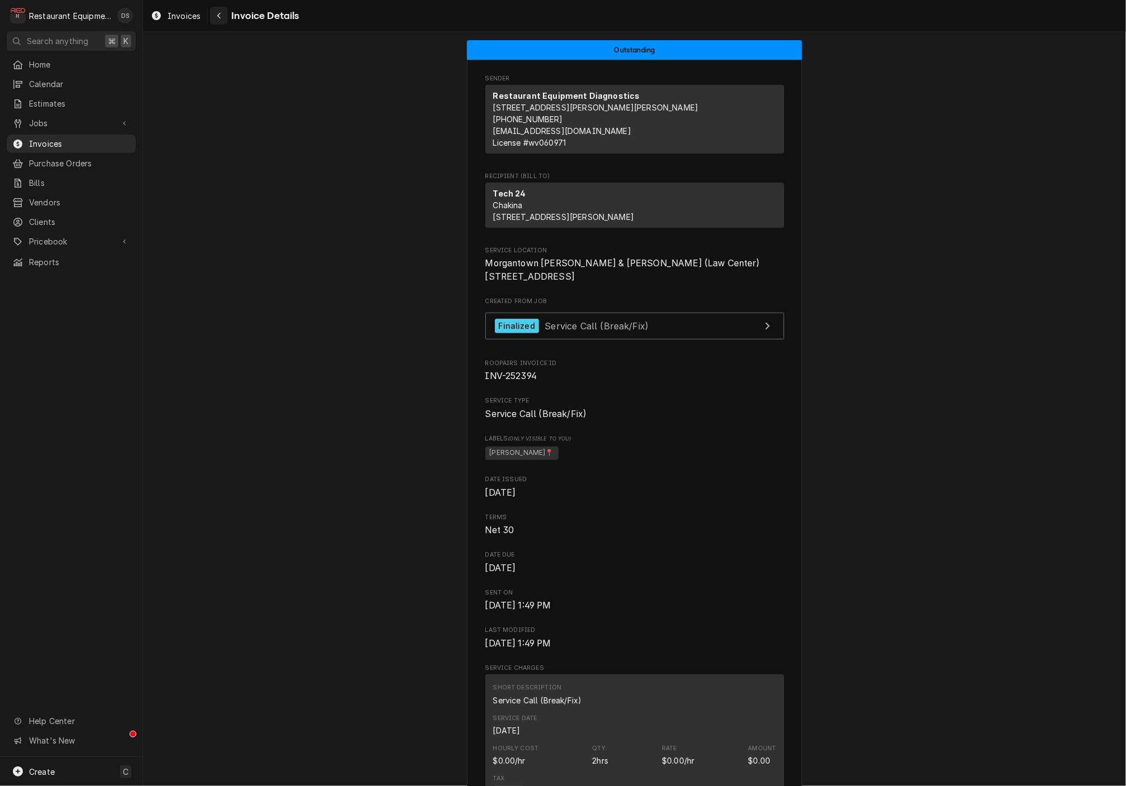
click at [218, 18] on icon "Navigate back" at bounding box center [219, 16] width 5 height 8
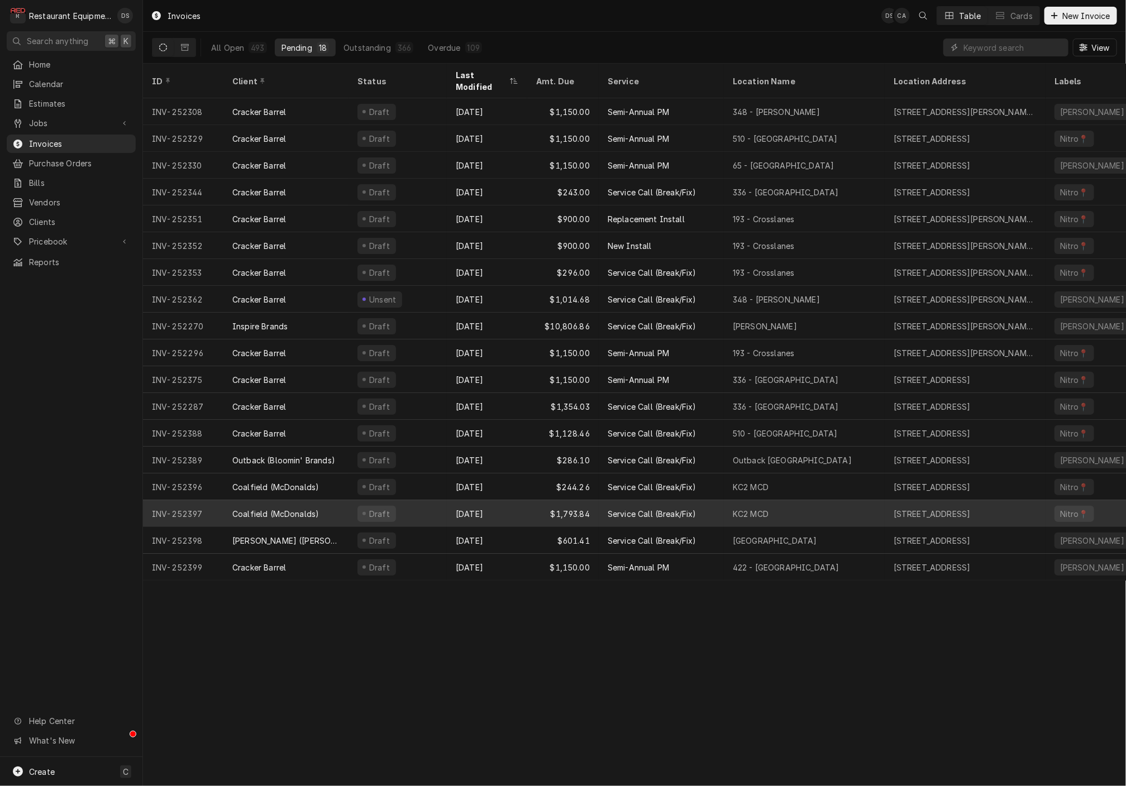
click at [516, 500] on div "[DATE]" at bounding box center [487, 513] width 80 height 27
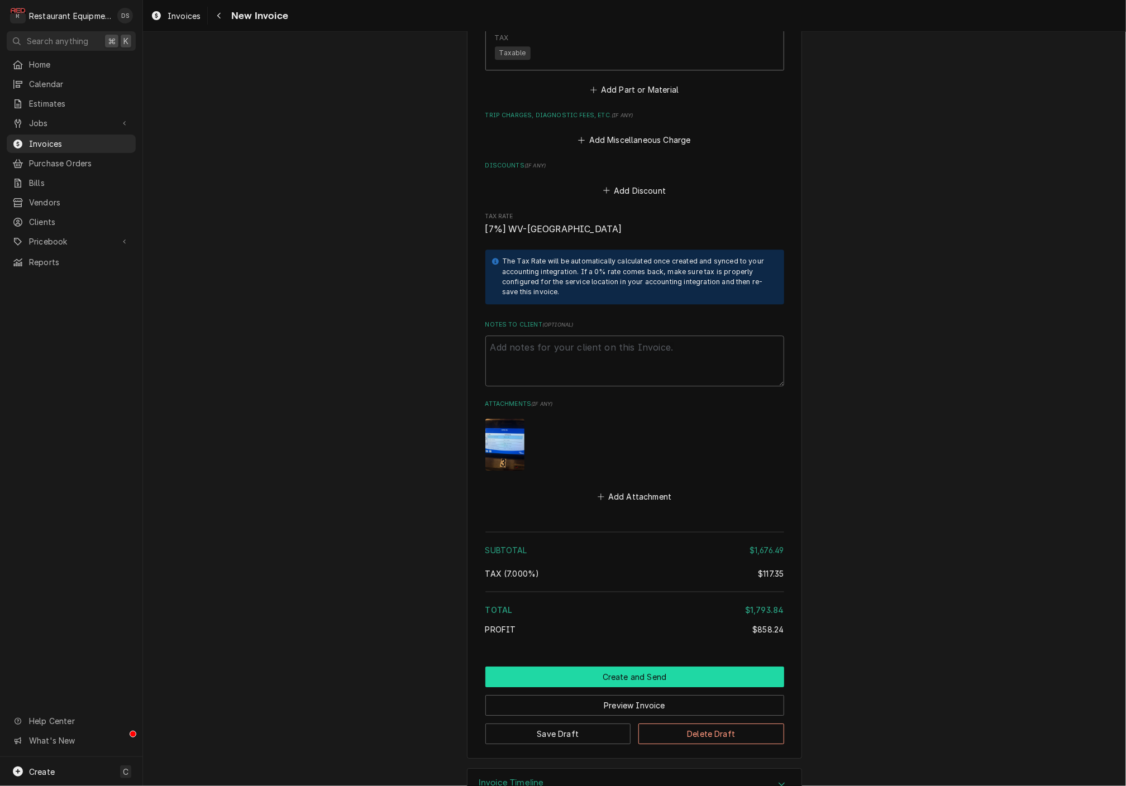
click at [602, 667] on button "Create and Send" at bounding box center [634, 677] width 299 height 21
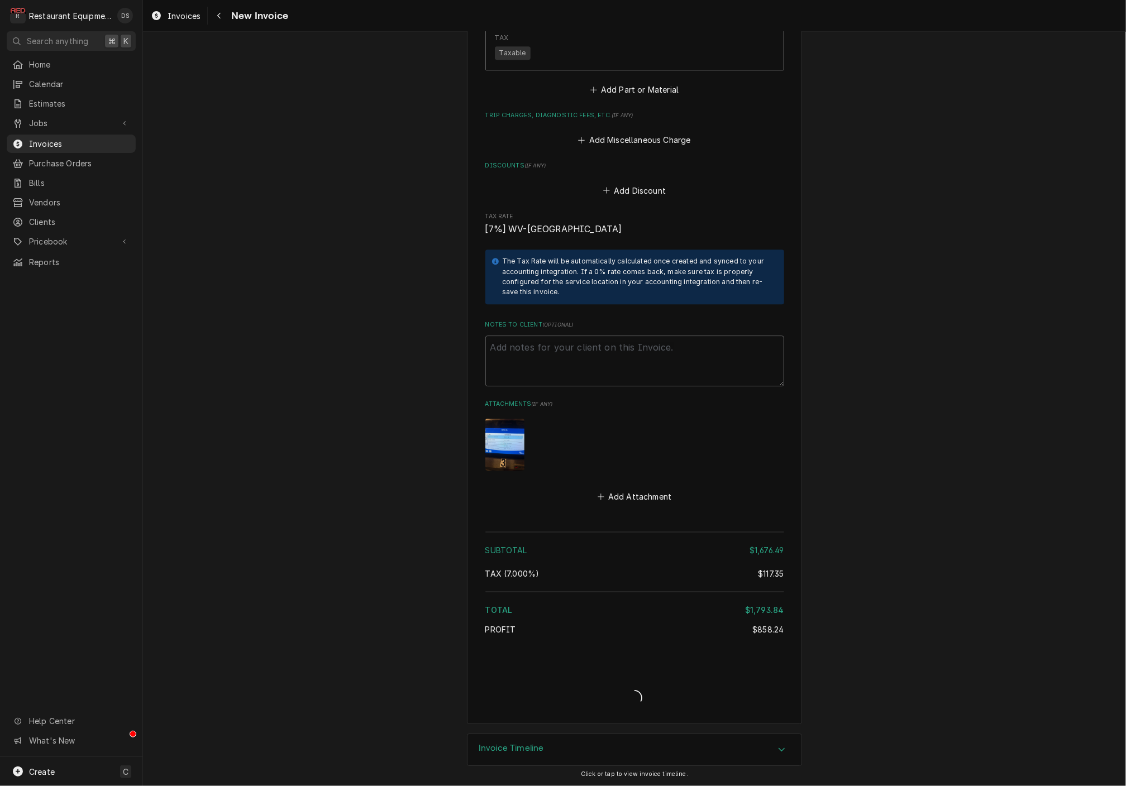
type textarea "x"
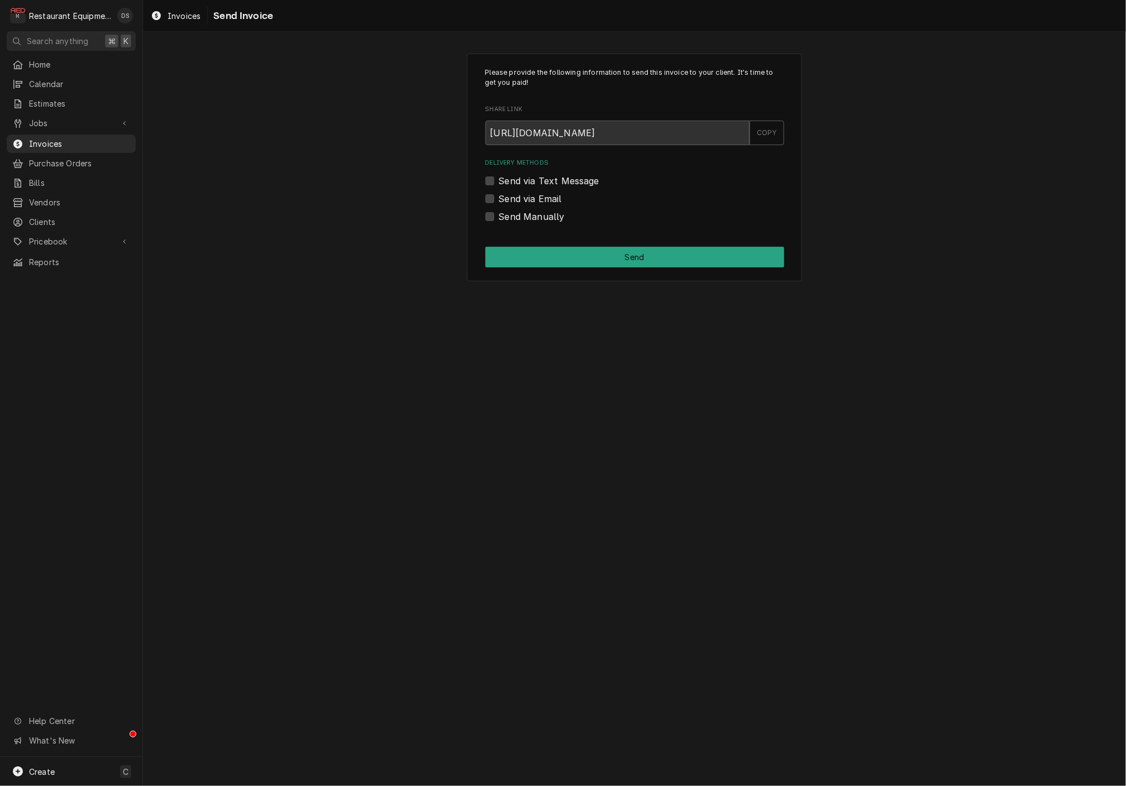
click at [499, 199] on label "Send via Email" at bounding box center [530, 198] width 63 height 13
click at [499, 199] on input "Send via Email" at bounding box center [648, 204] width 299 height 25
checkbox input "true"
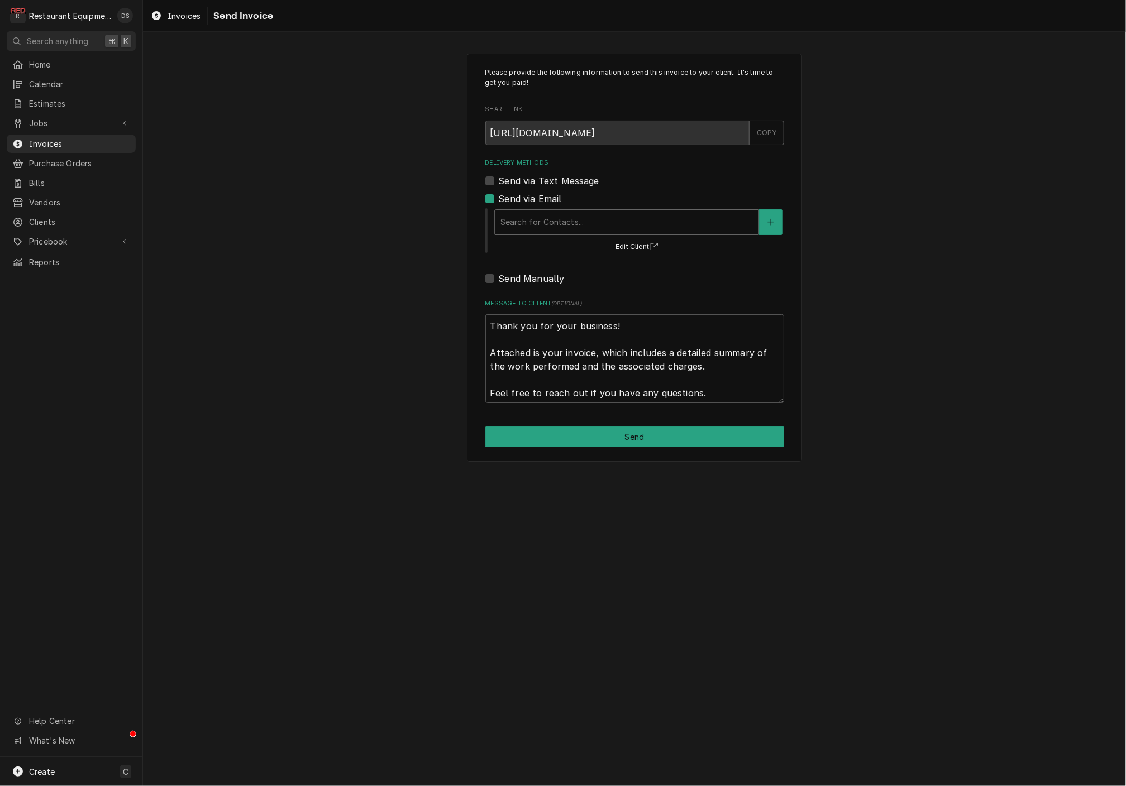
click at [596, 222] on div "Delivery Methods" at bounding box center [626, 222] width 252 height 20
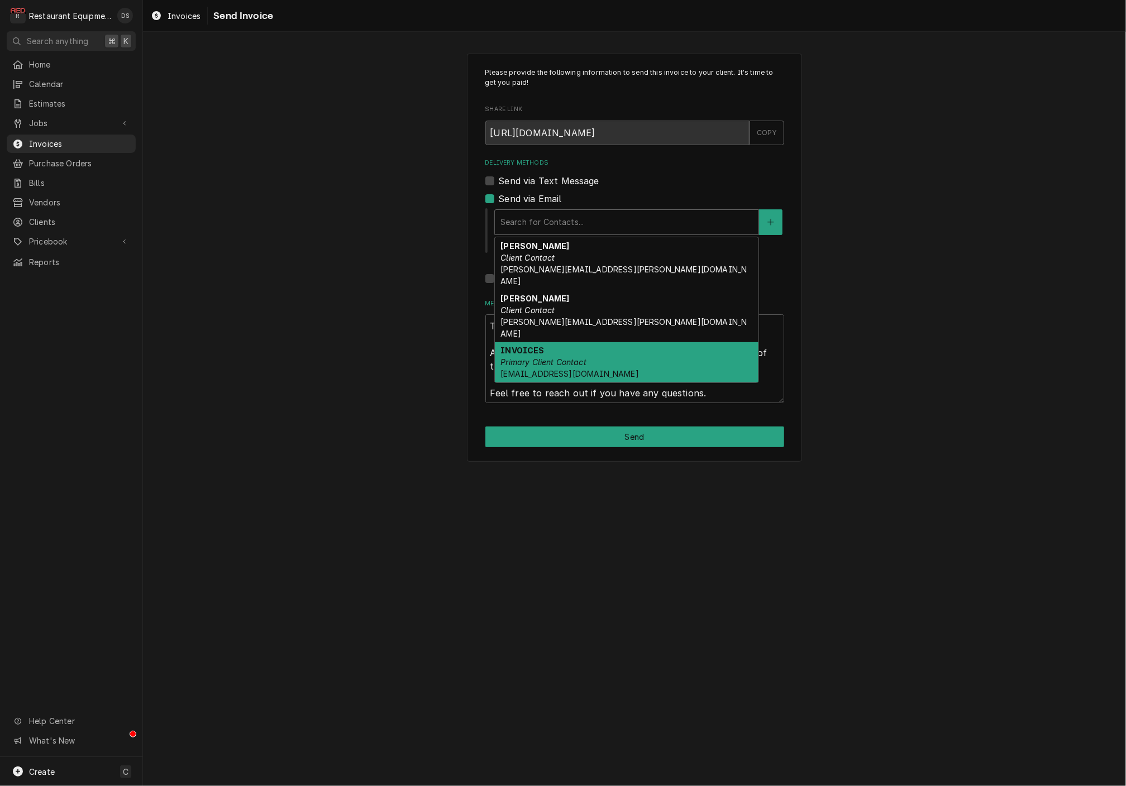
click at [582, 342] on div "INVOICES Primary Client Contact Coalfield.mac@us.stores.mcd.com" at bounding box center [627, 362] width 264 height 41
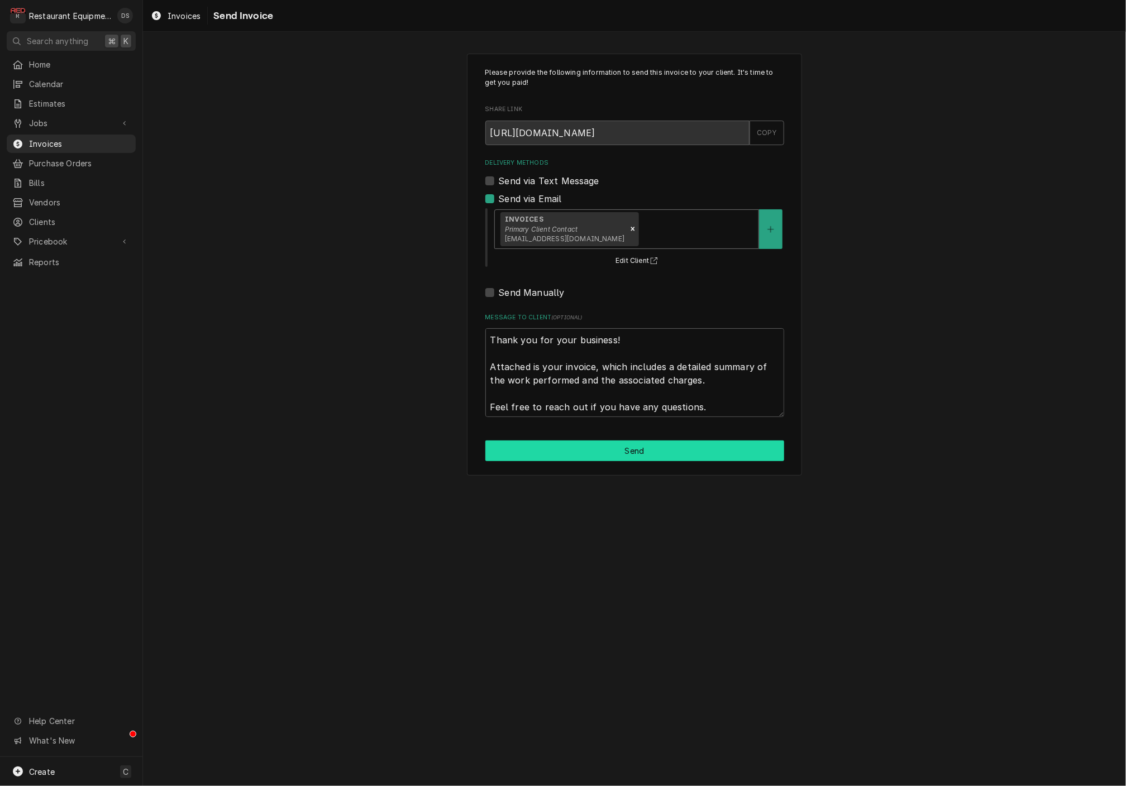
click at [642, 446] on button "Send" at bounding box center [634, 451] width 299 height 21
type textarea "x"
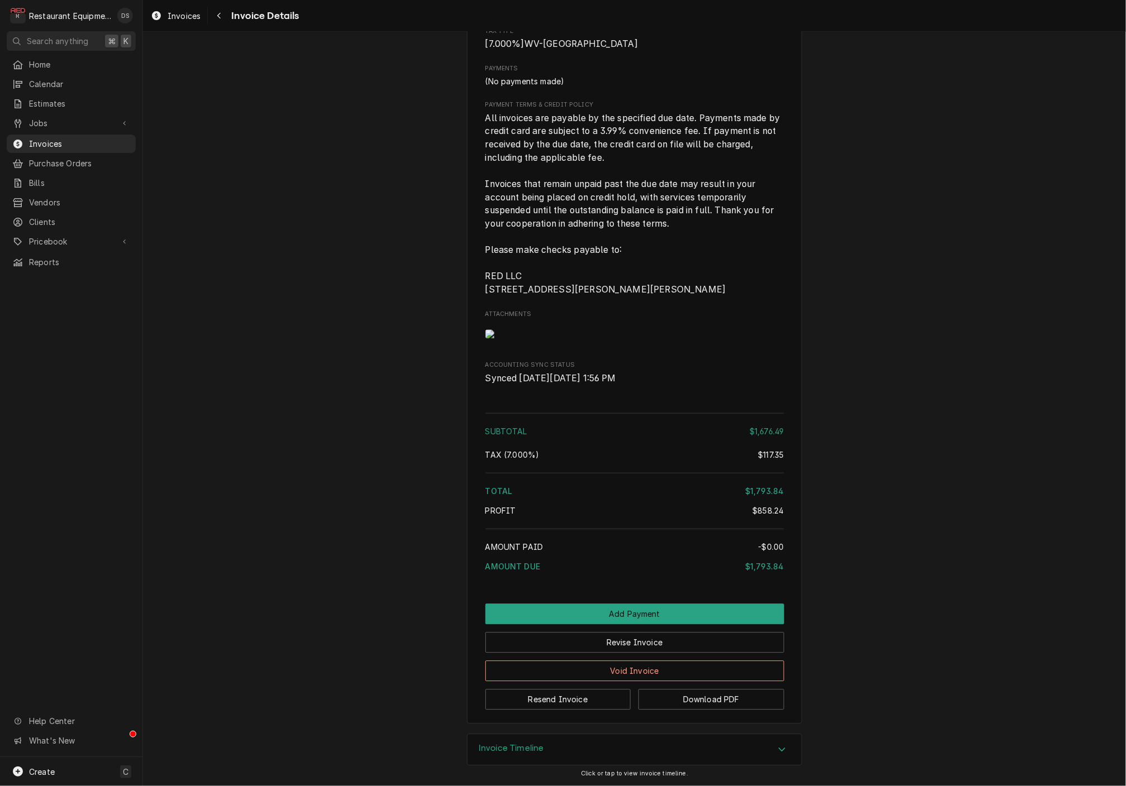
scroll to position [1465, 0]
click at [217, 12] on icon "Navigate back" at bounding box center [219, 16] width 5 height 8
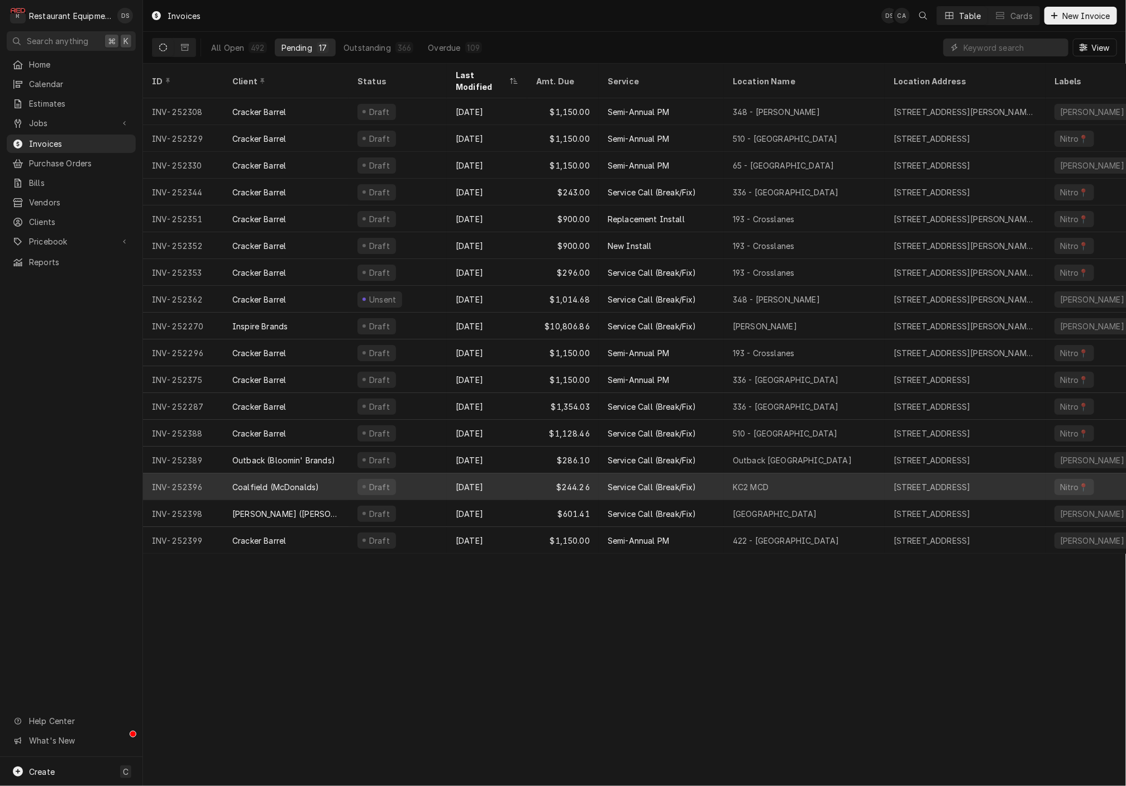
click at [457, 474] on div "Aug 12" at bounding box center [487, 487] width 80 height 27
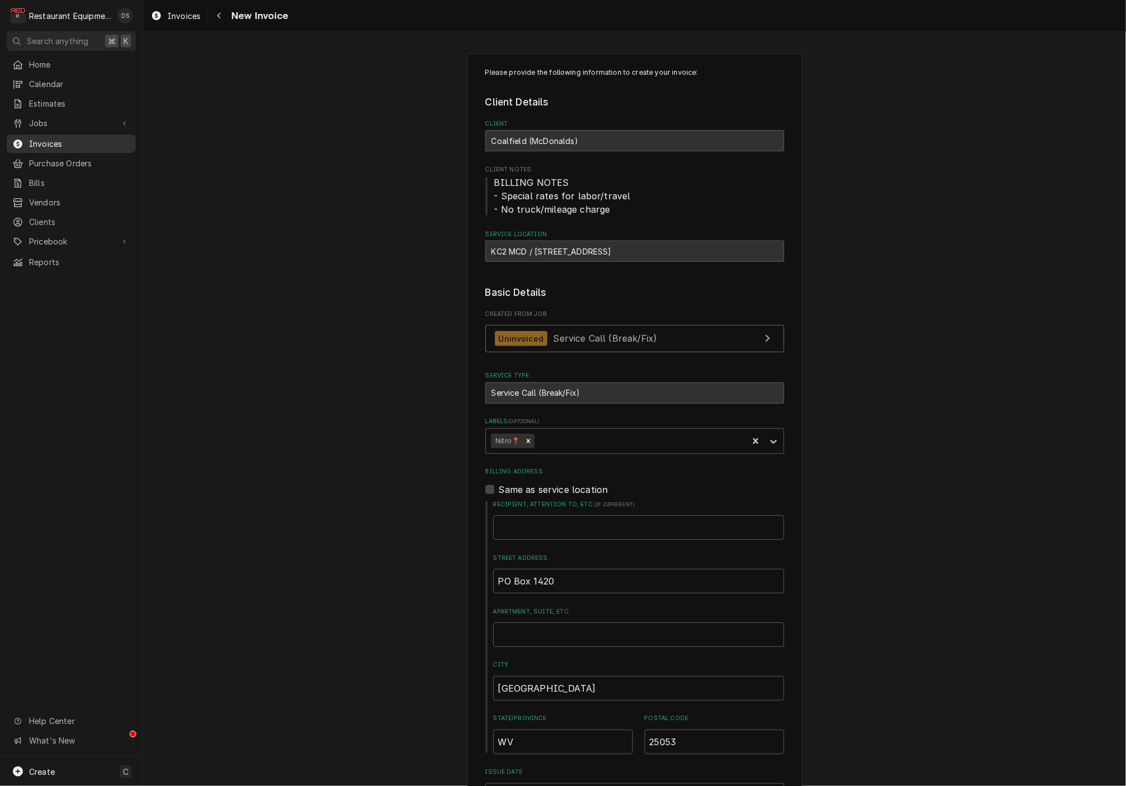
click at [68, 139] on span "Invoices" at bounding box center [79, 144] width 101 height 12
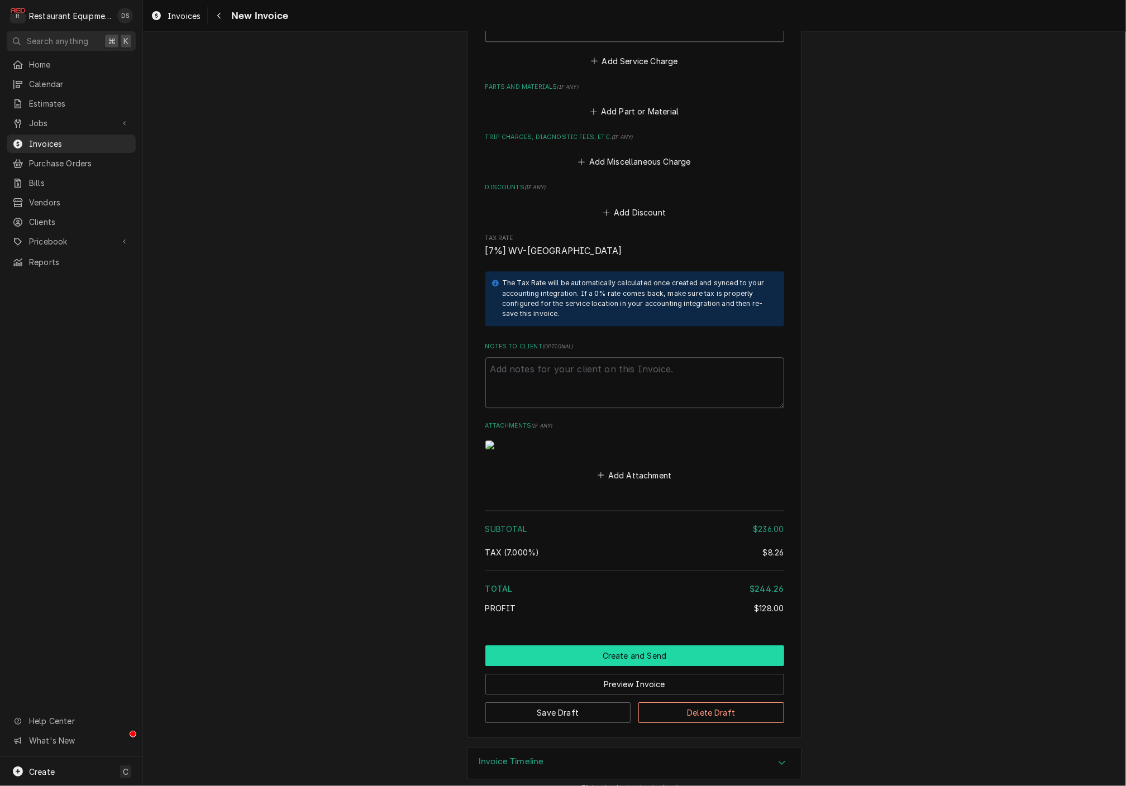
click at [605, 646] on button "Create and Send" at bounding box center [634, 656] width 299 height 21
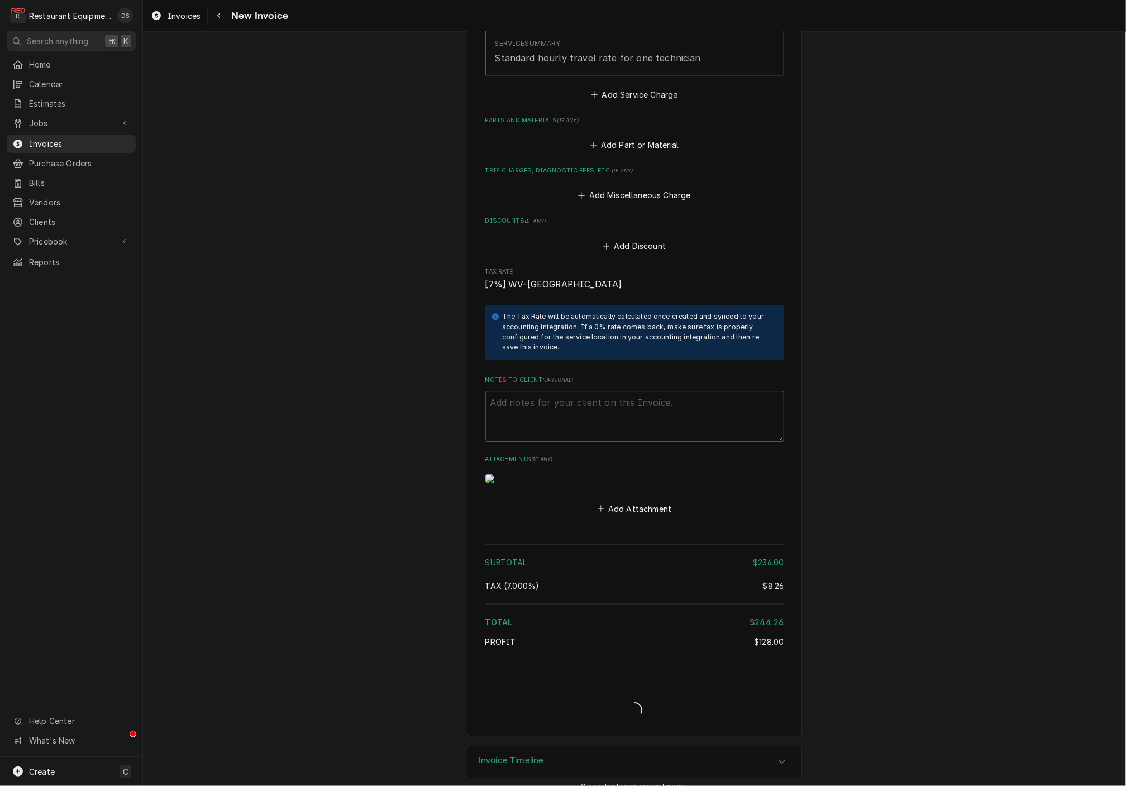
type textarea "x"
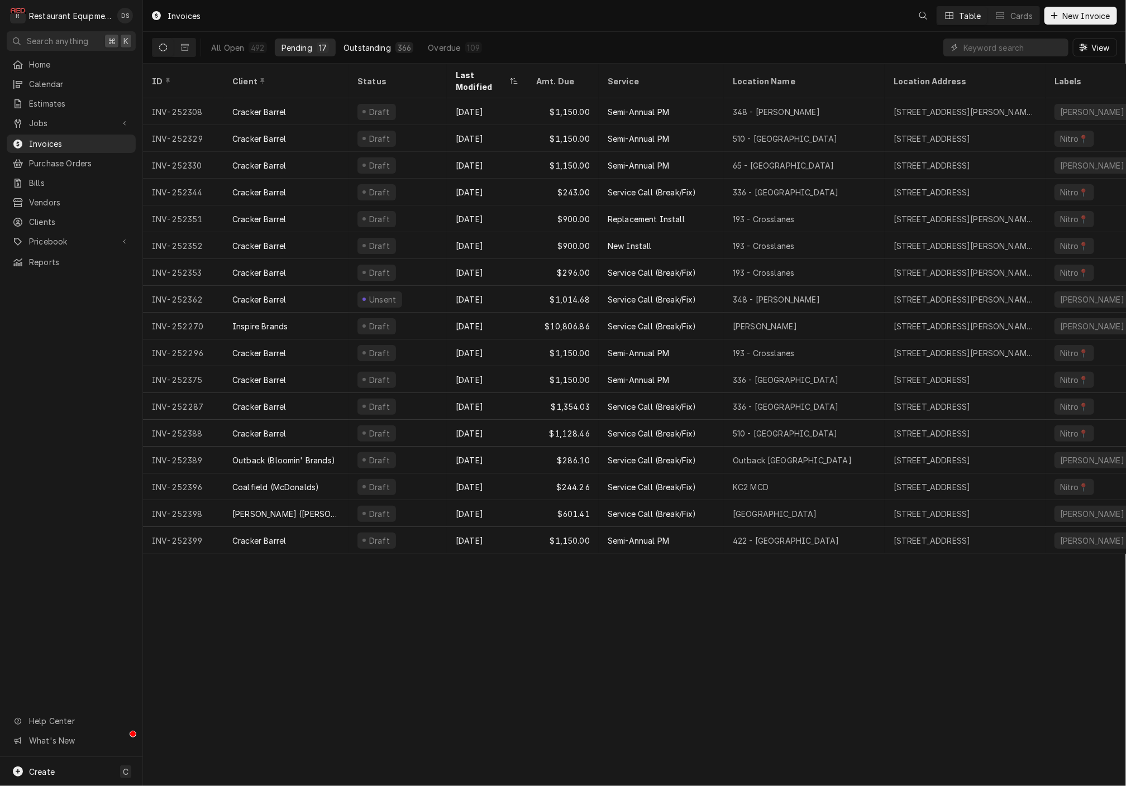
click at [343, 51] on div "Outstanding" at bounding box center [366, 48] width 47 height 12
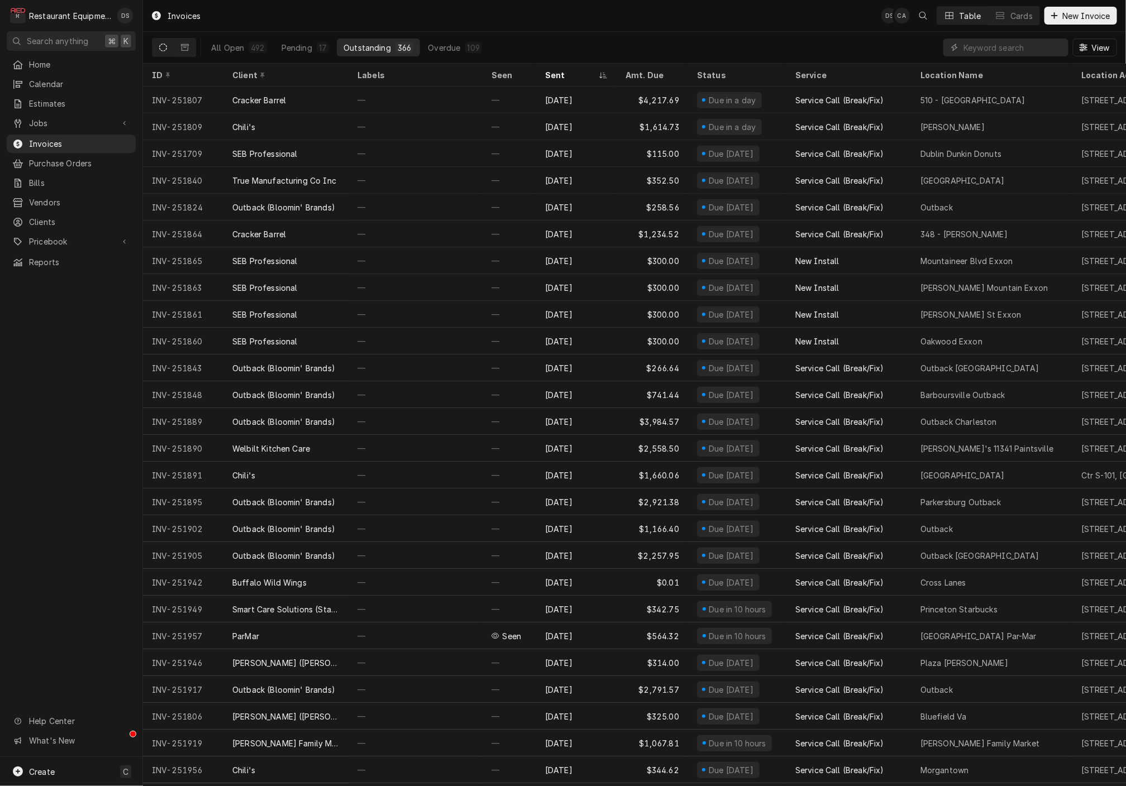
click at [566, 76] on div "Sent" at bounding box center [570, 75] width 51 height 12
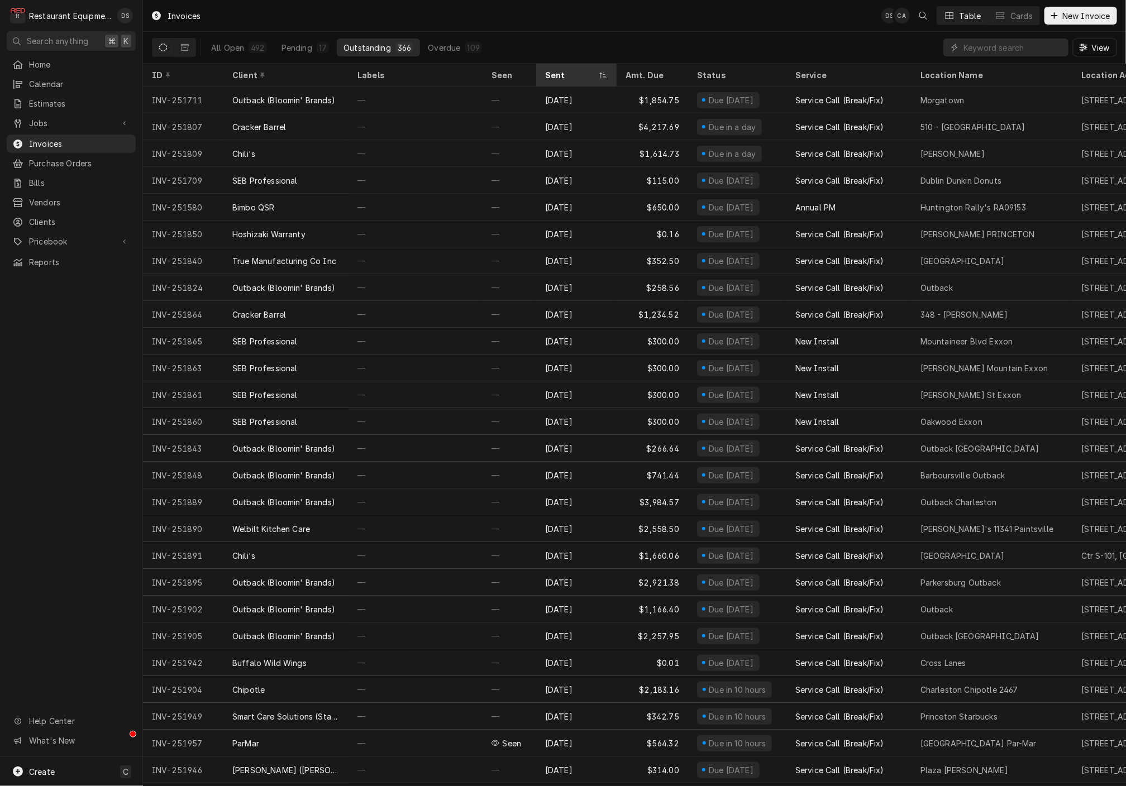
click at [561, 79] on div "Sent" at bounding box center [576, 75] width 76 height 18
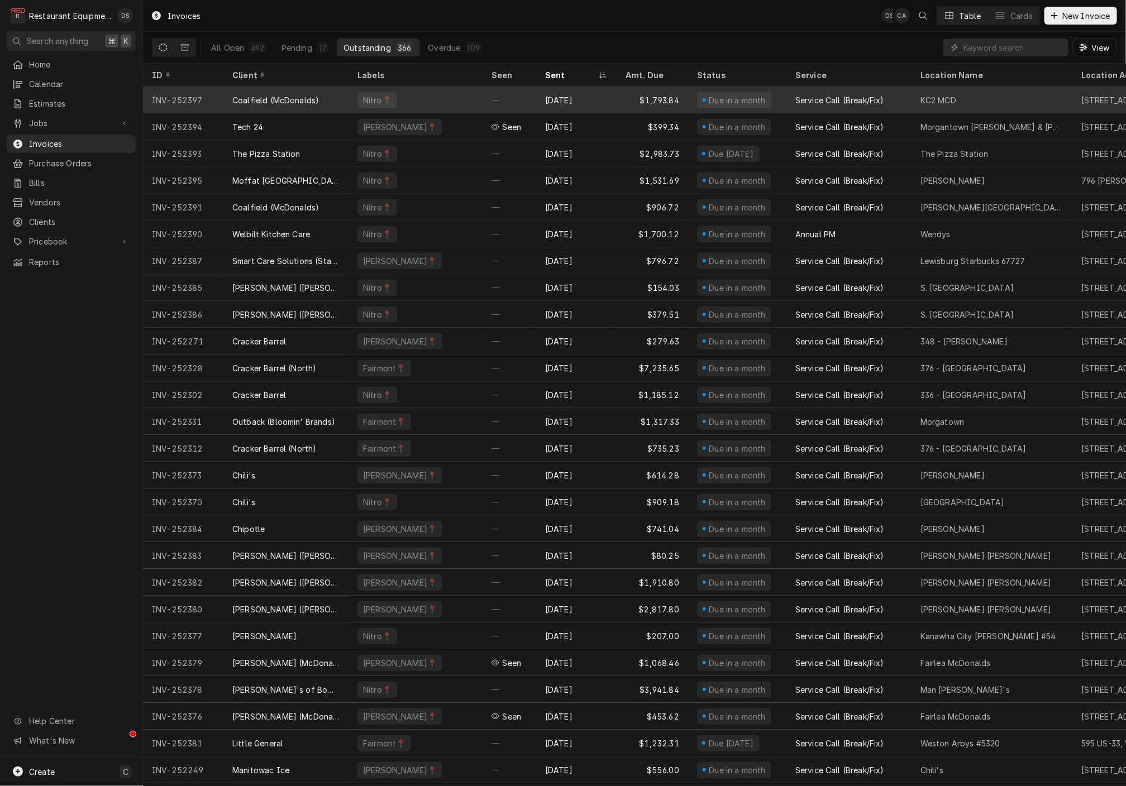
click at [891, 102] on div "Service Call (Break/Fix)" at bounding box center [848, 100] width 125 height 27
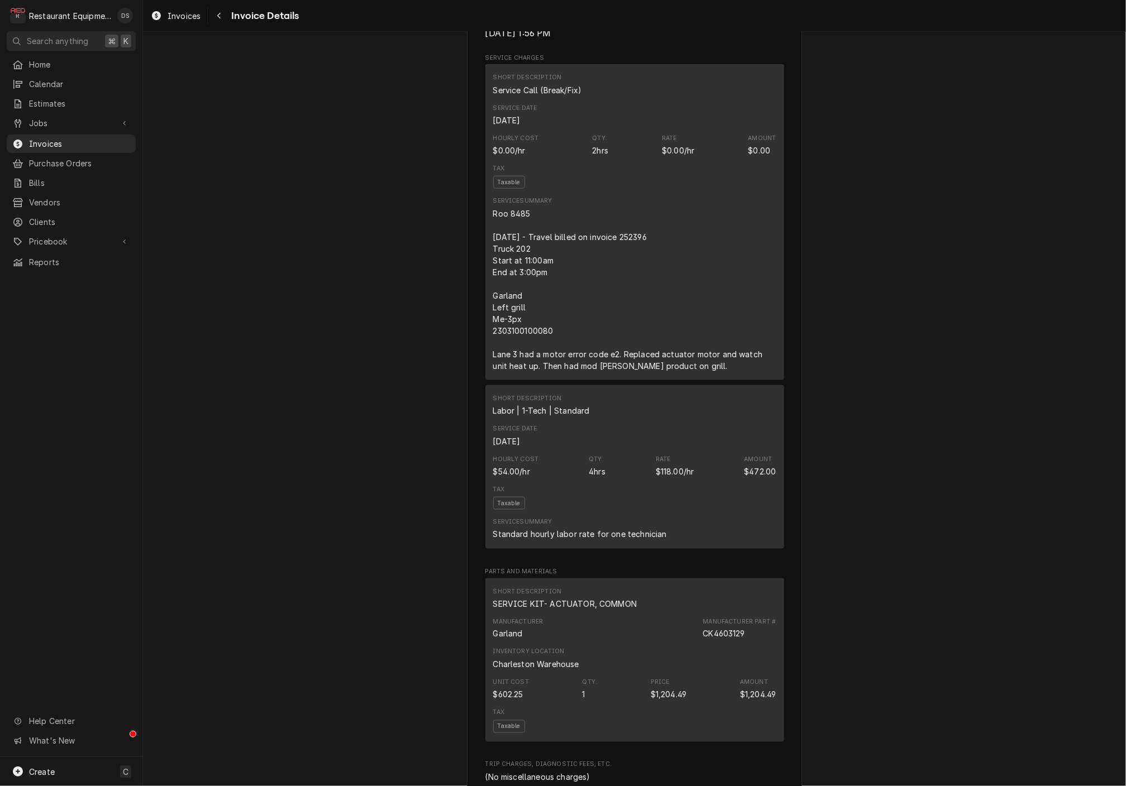
scroll to position [600, 0]
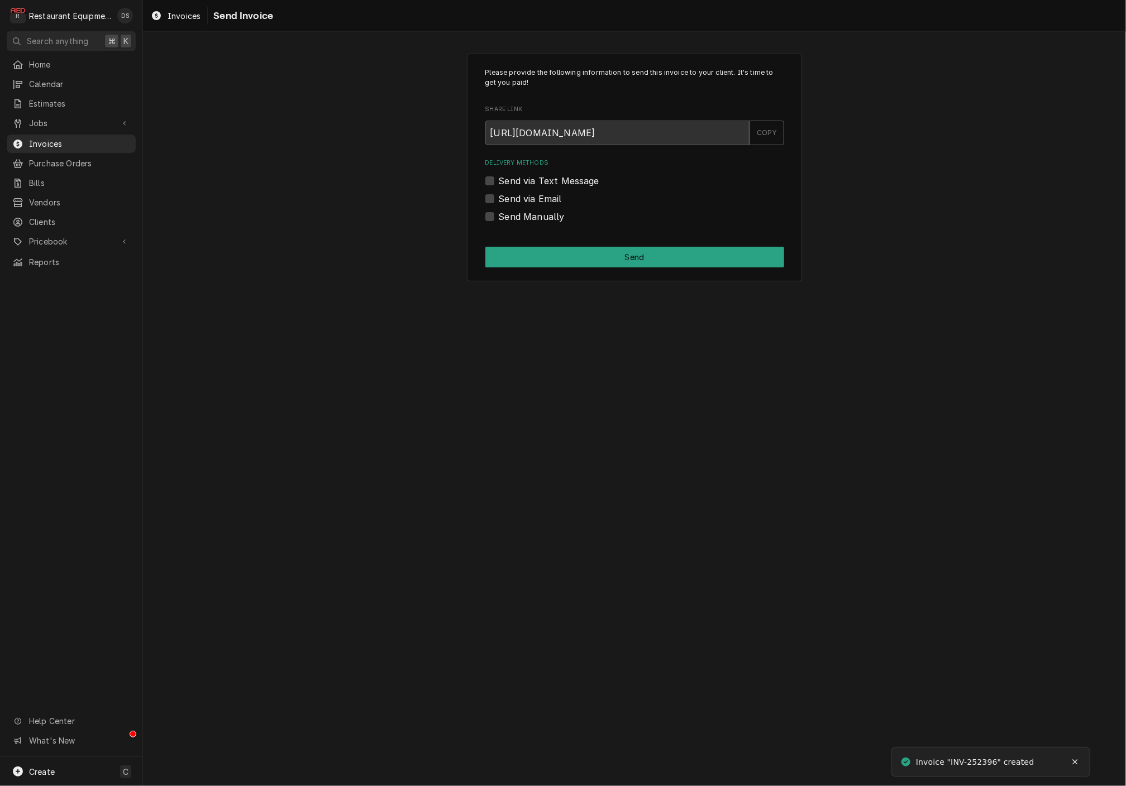
click at [499, 196] on label "Send via Email" at bounding box center [530, 198] width 63 height 13
click at [499, 196] on input "Send via Email" at bounding box center [648, 204] width 299 height 25
checkbox input "true"
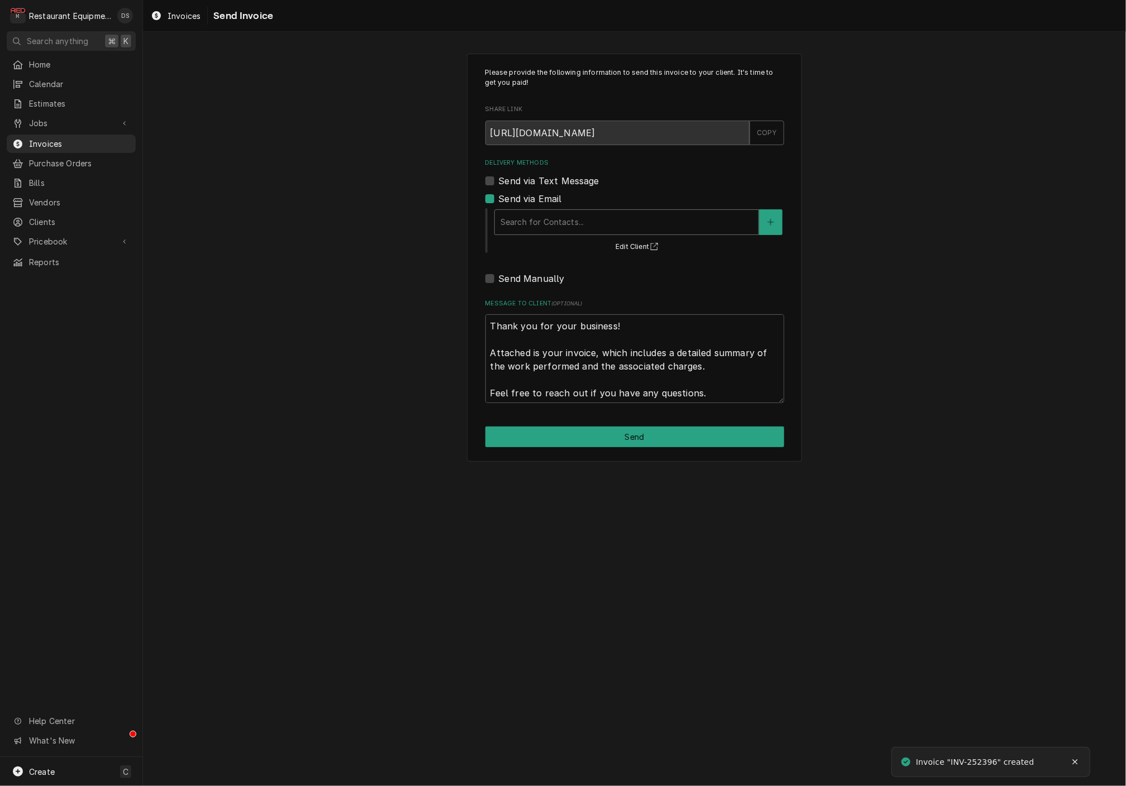
click at [561, 210] on div "Search for Contacts..." at bounding box center [627, 222] width 264 height 25
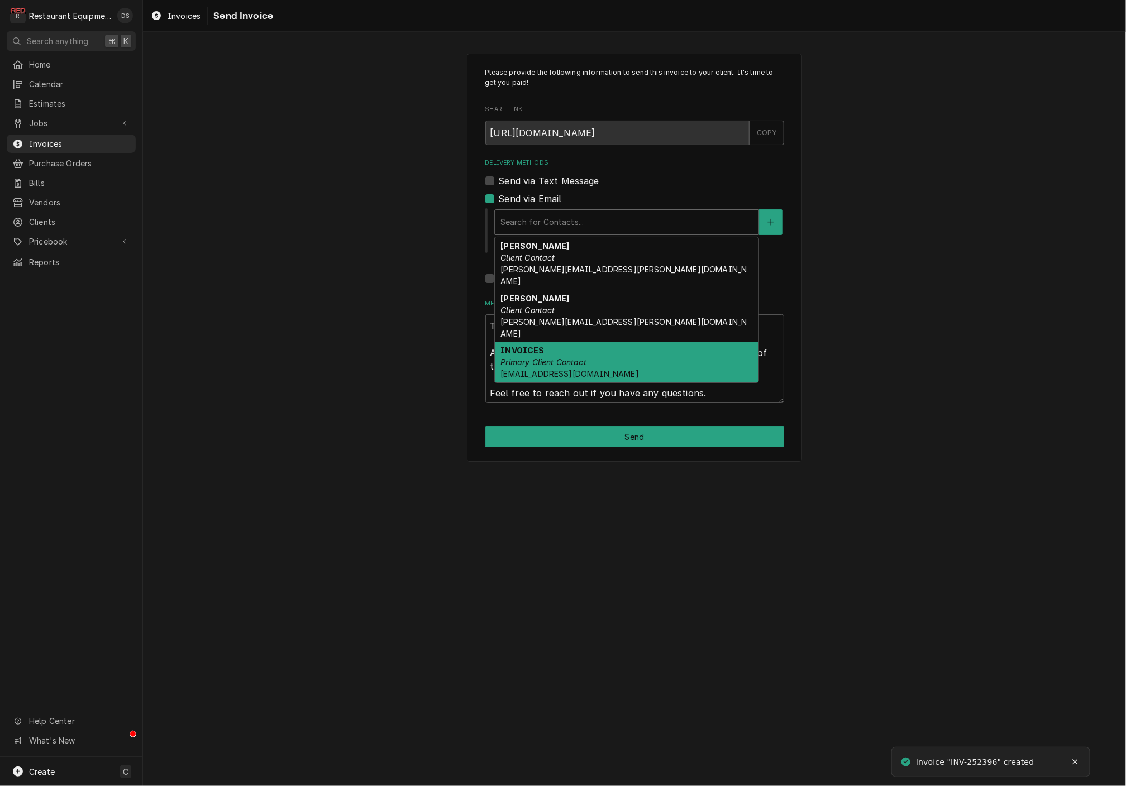
click at [583, 357] on em "Primary Client Contact" at bounding box center [543, 361] width 86 height 9
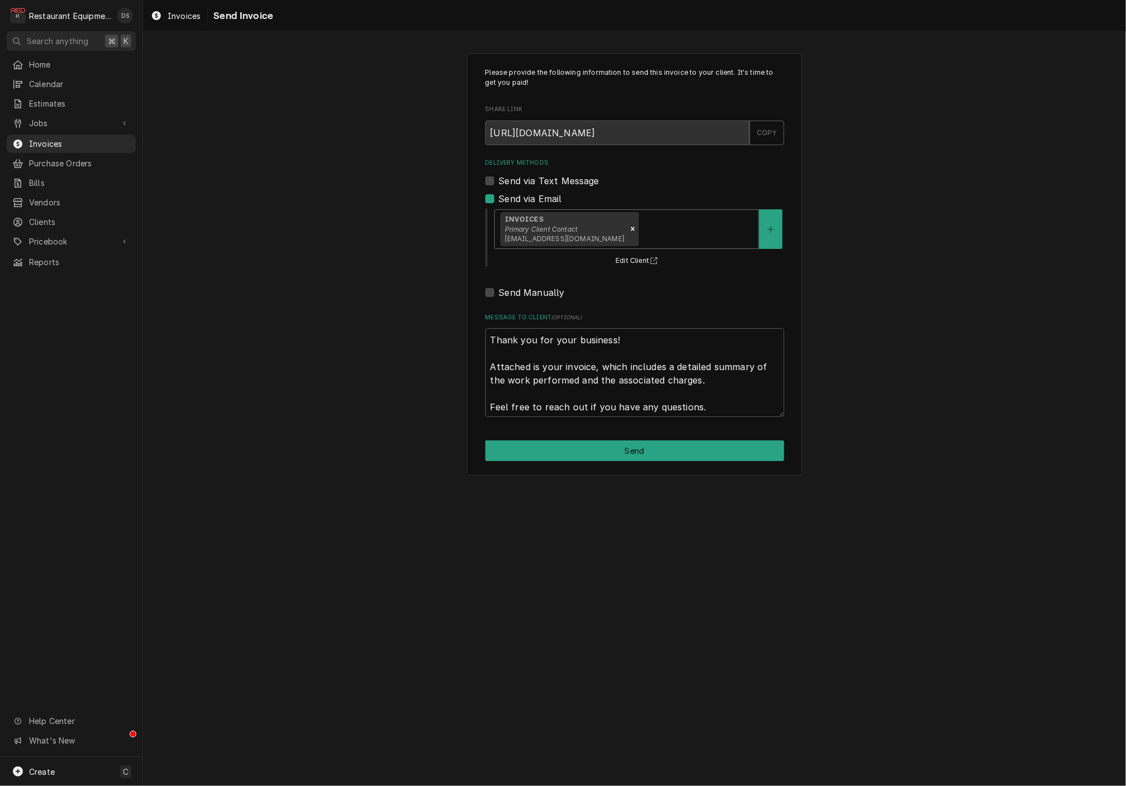
click at [627, 446] on button "Send" at bounding box center [634, 451] width 299 height 21
type textarea "x"
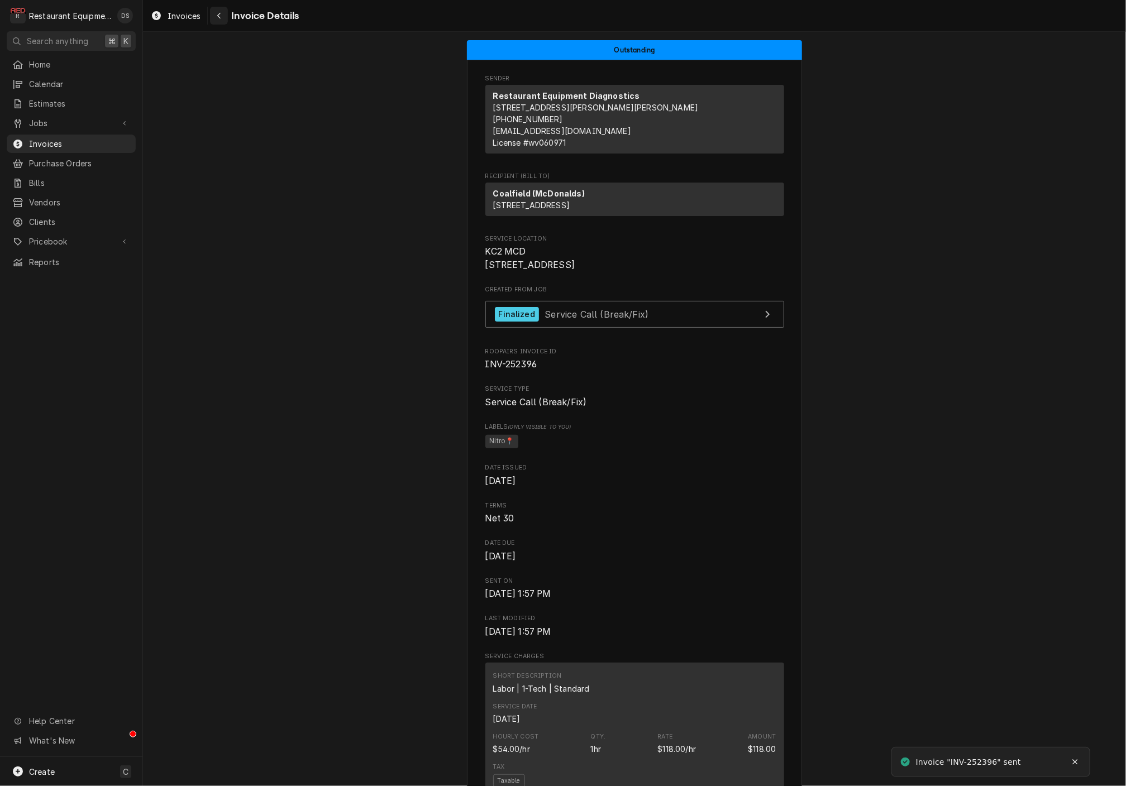
click at [223, 15] on div "Navigate back" at bounding box center [218, 15] width 11 height 11
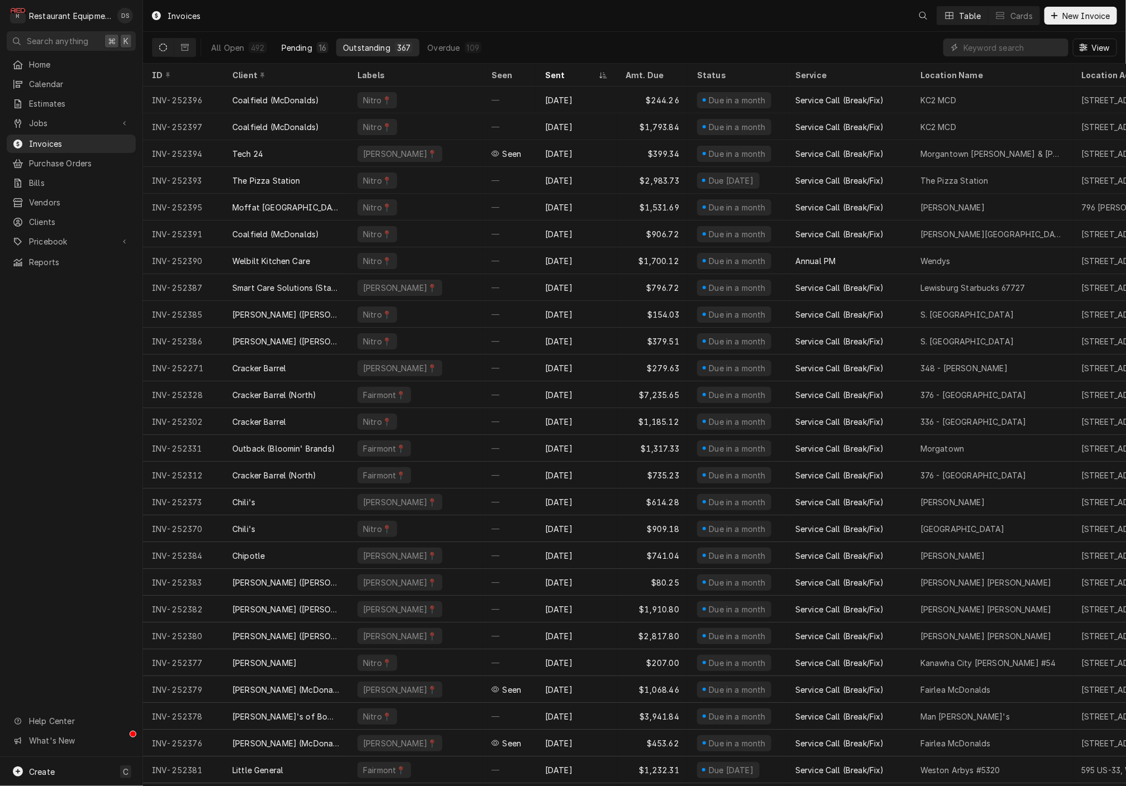
click at [281, 42] on div "Pending" at bounding box center [296, 48] width 31 height 12
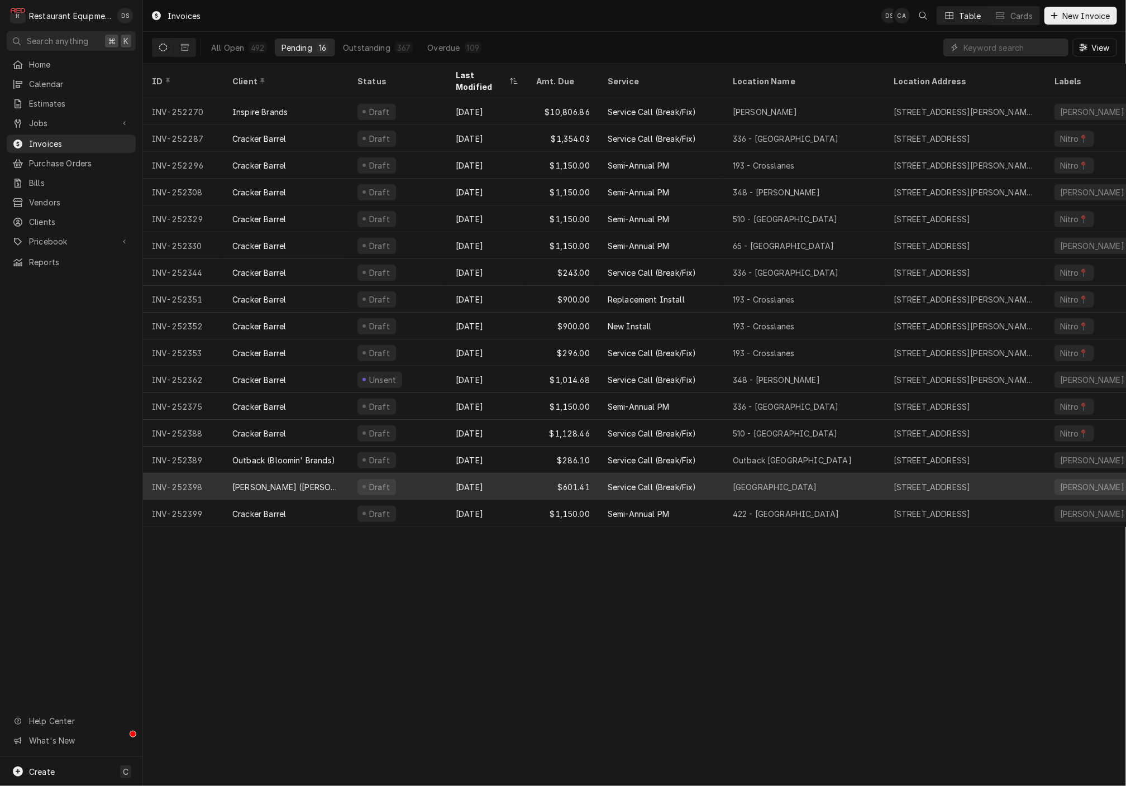
click at [501, 474] on div "Aug 12" at bounding box center [487, 487] width 80 height 27
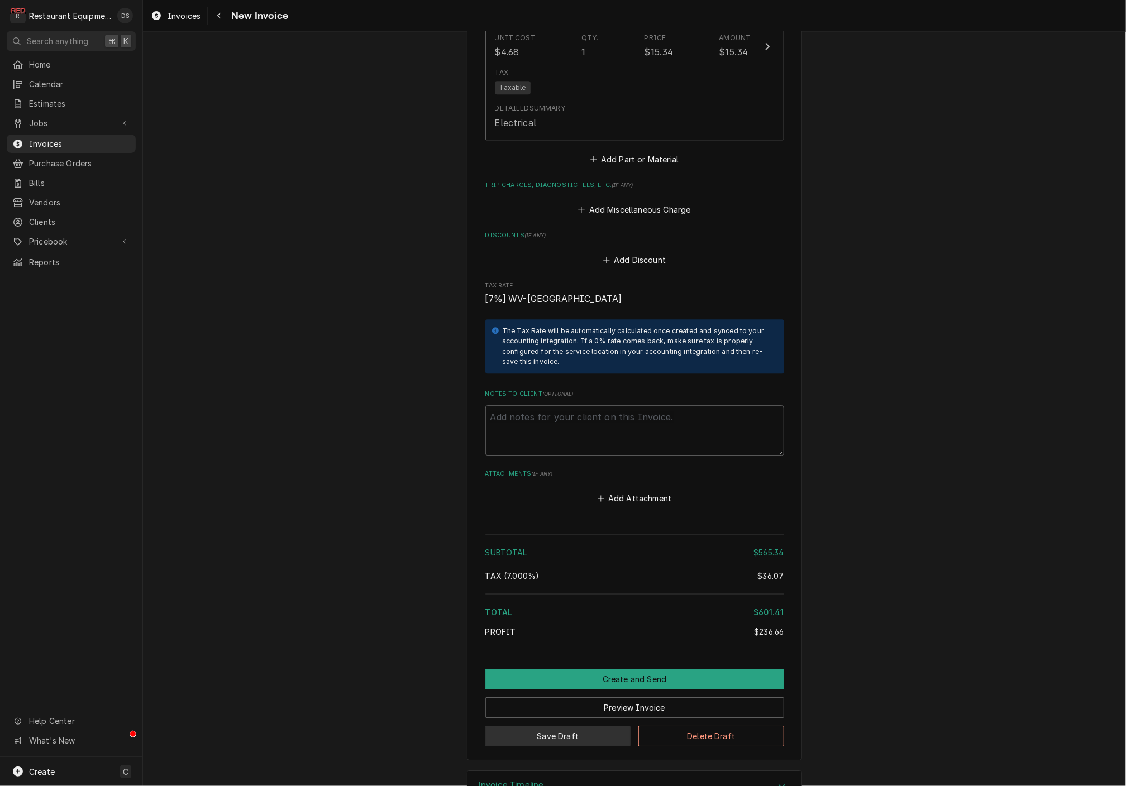
click at [586, 726] on button "Save Draft" at bounding box center [558, 736] width 146 height 21
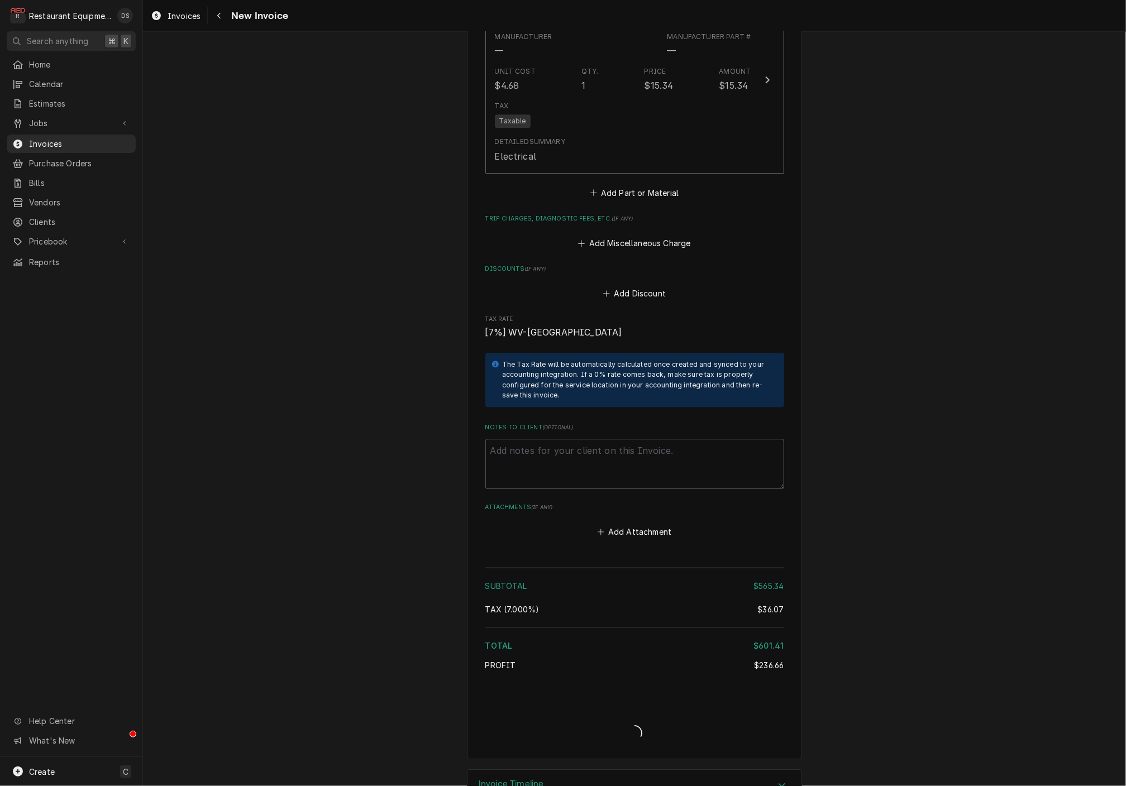
type textarea "x"
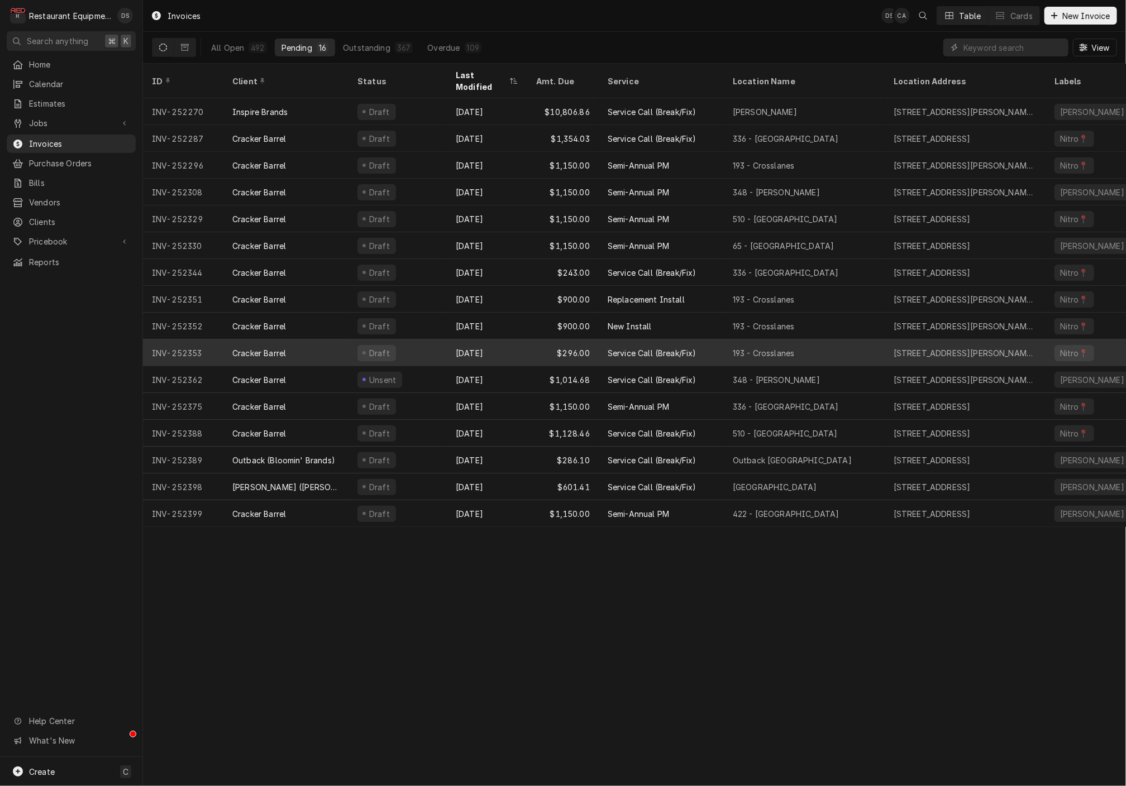
scroll to position [0, 1]
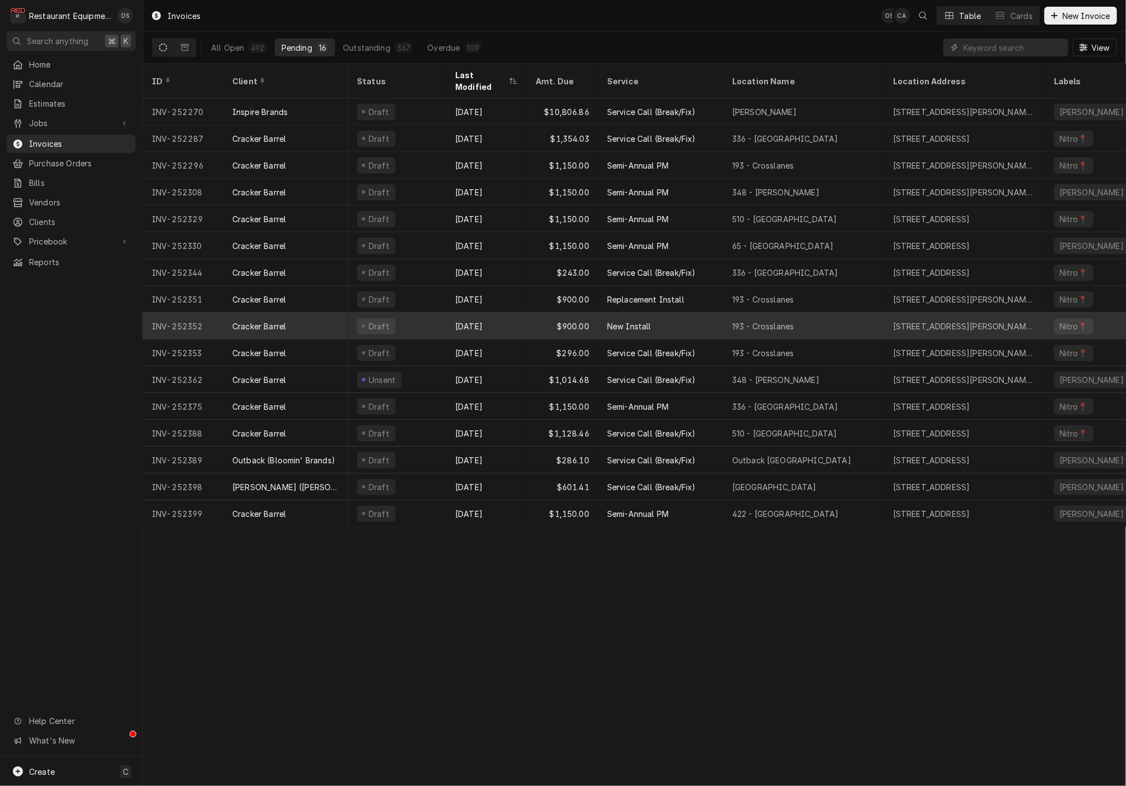
click at [512, 317] on div "Aug 8" at bounding box center [486, 326] width 80 height 27
